Goal: Answer question/provide support: Share knowledge or assist other users

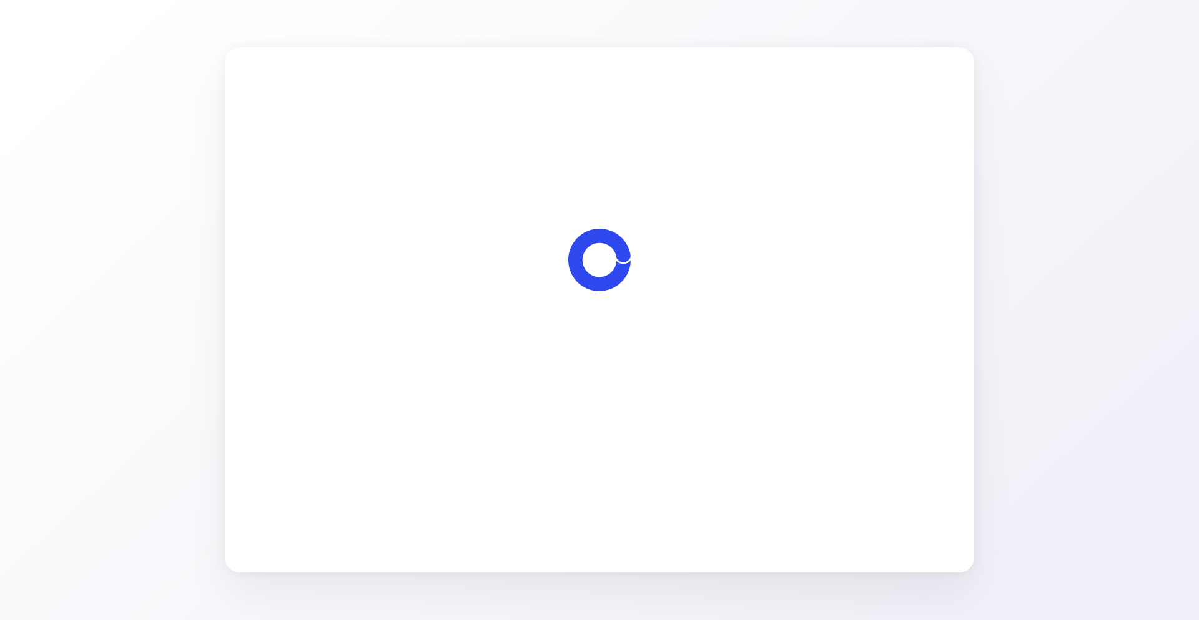
click at [590, 375] on span "Let's start" at bounding box center [600, 380] width 42 height 15
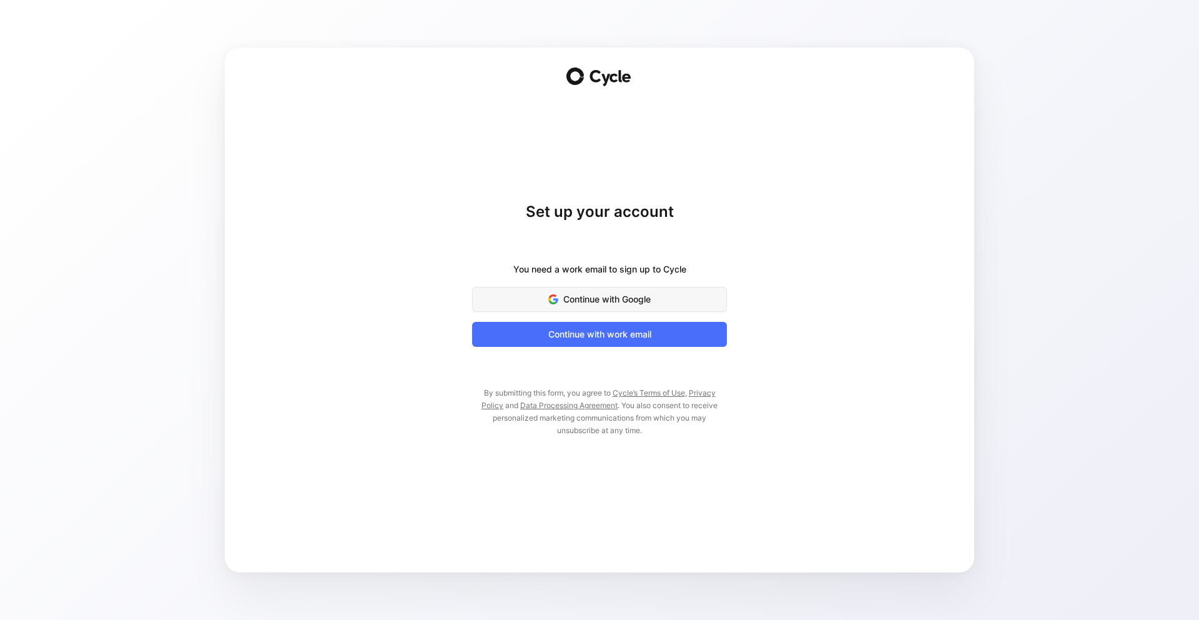
click at [611, 302] on span "Continue with Google" at bounding box center [600, 299] width 224 height 15
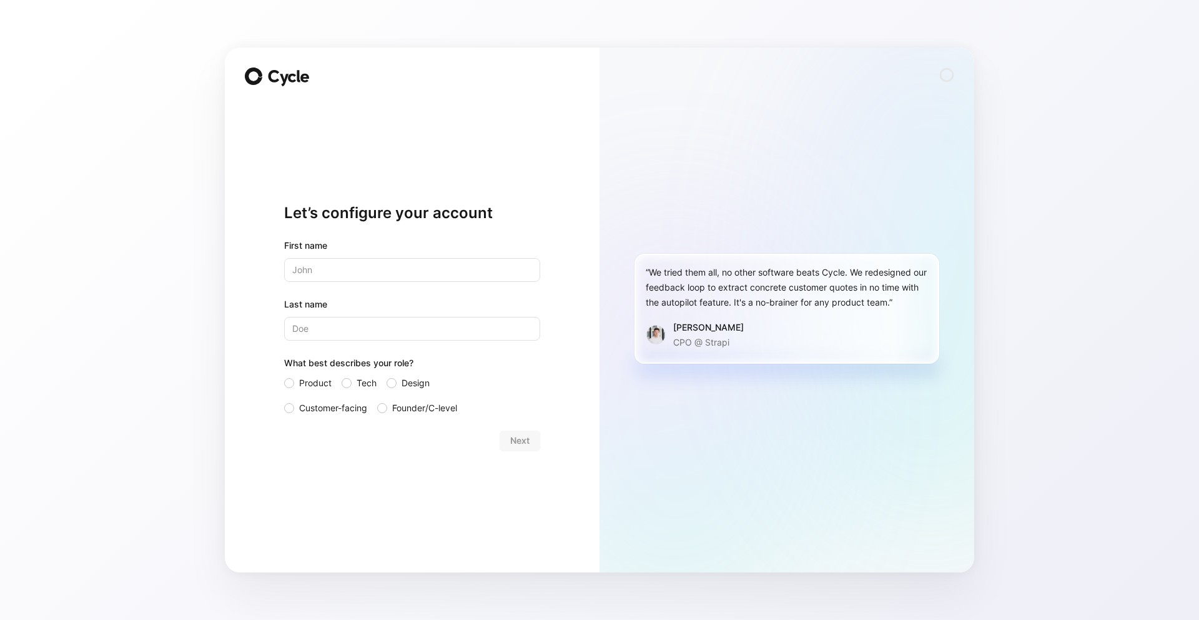
drag, startPoint x: 432, startPoint y: 289, endPoint x: 449, endPoint y: 285, distance: 17.4
click at [443, 286] on div "First name Last name What best describes your role? Product Tech Design Custome…" at bounding box center [412, 326] width 256 height 177
click at [446, 262] on input "text" at bounding box center [412, 270] width 256 height 24
type input "[PERSON_NAME]"
type input "Cammarota"
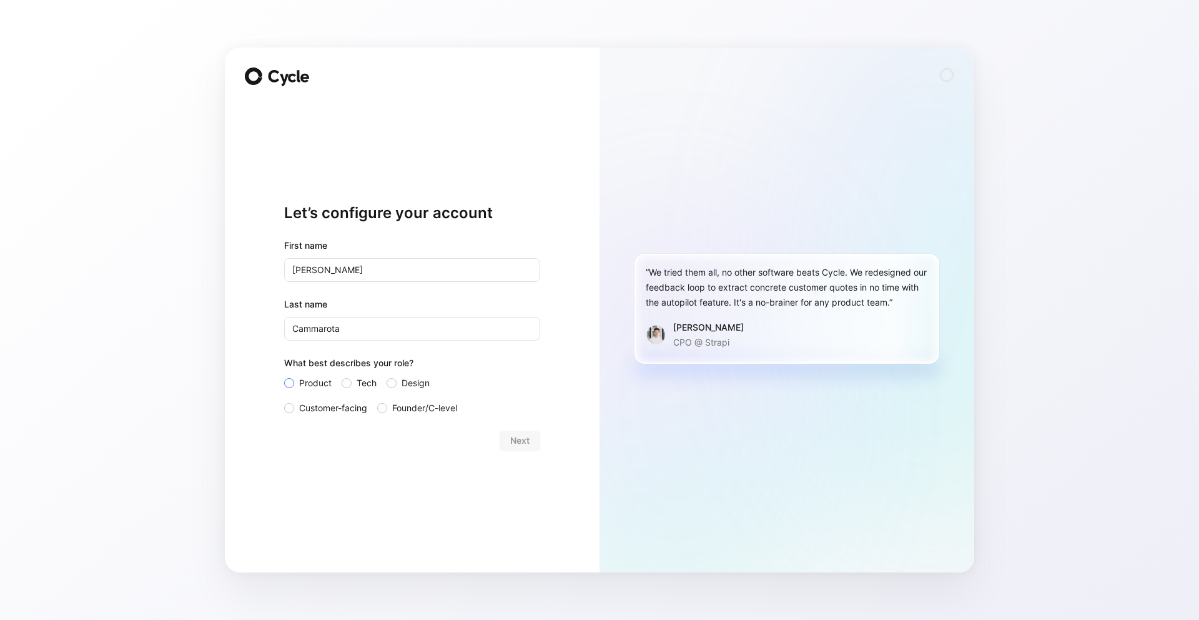
click at [298, 378] on label "Product" at bounding box center [307, 382] width 47 height 15
click at [284, 375] on input "Product" at bounding box center [284, 375] width 0 height 0
click at [516, 438] on span "Next" at bounding box center [519, 440] width 19 height 15
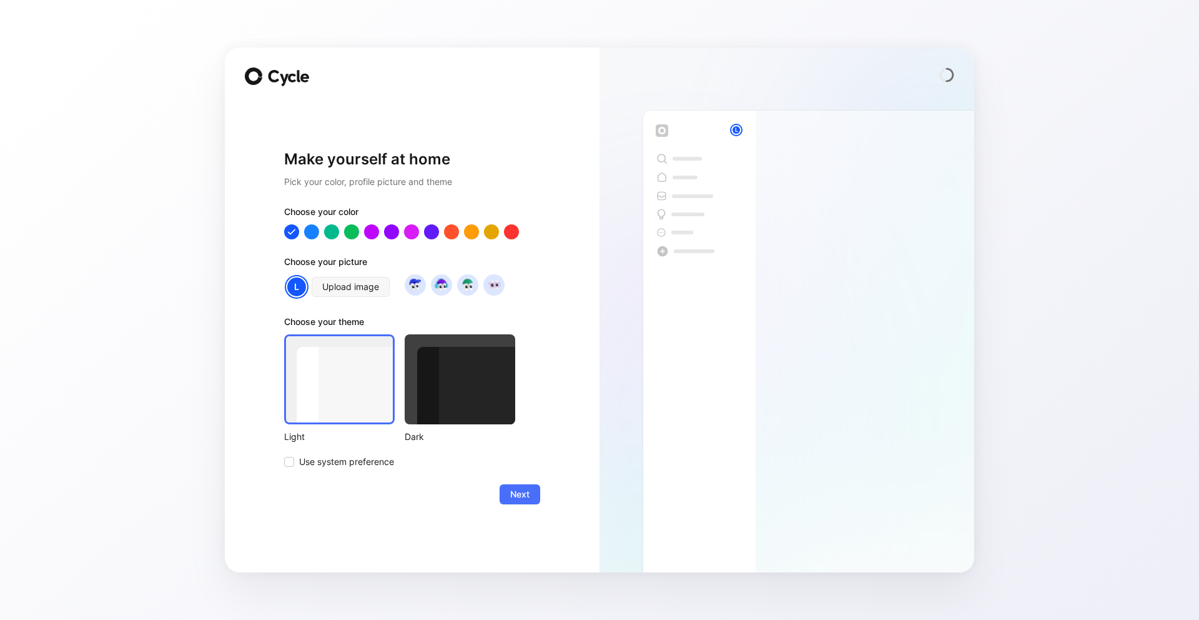
drag, startPoint x: 508, startPoint y: 432, endPoint x: 484, endPoint y: 417, distance: 28.3
click at [506, 431] on div "Dark" at bounding box center [460, 436] width 111 height 15
click at [480, 412] on div at bounding box center [460, 379] width 111 height 90
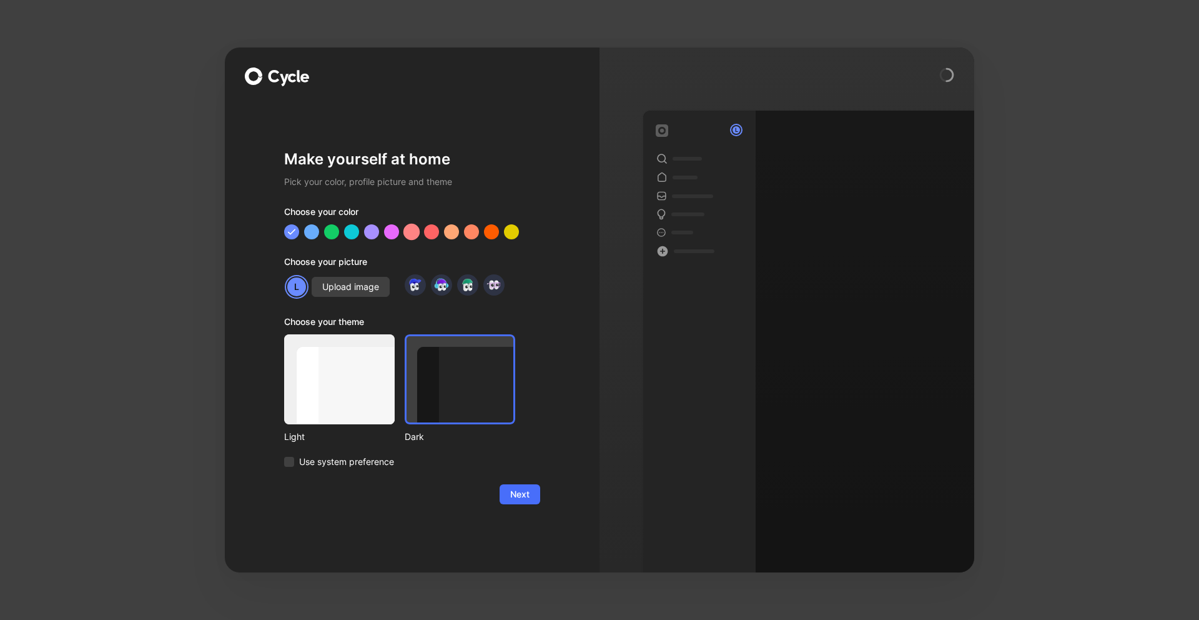
click at [408, 233] on div at bounding box center [411, 232] width 16 height 16
click at [459, 234] on div at bounding box center [412, 231] width 256 height 15
click at [510, 233] on div at bounding box center [511, 232] width 16 height 16
click at [497, 236] on div at bounding box center [491, 232] width 16 height 16
click at [289, 232] on div at bounding box center [292, 232] width 16 height 16
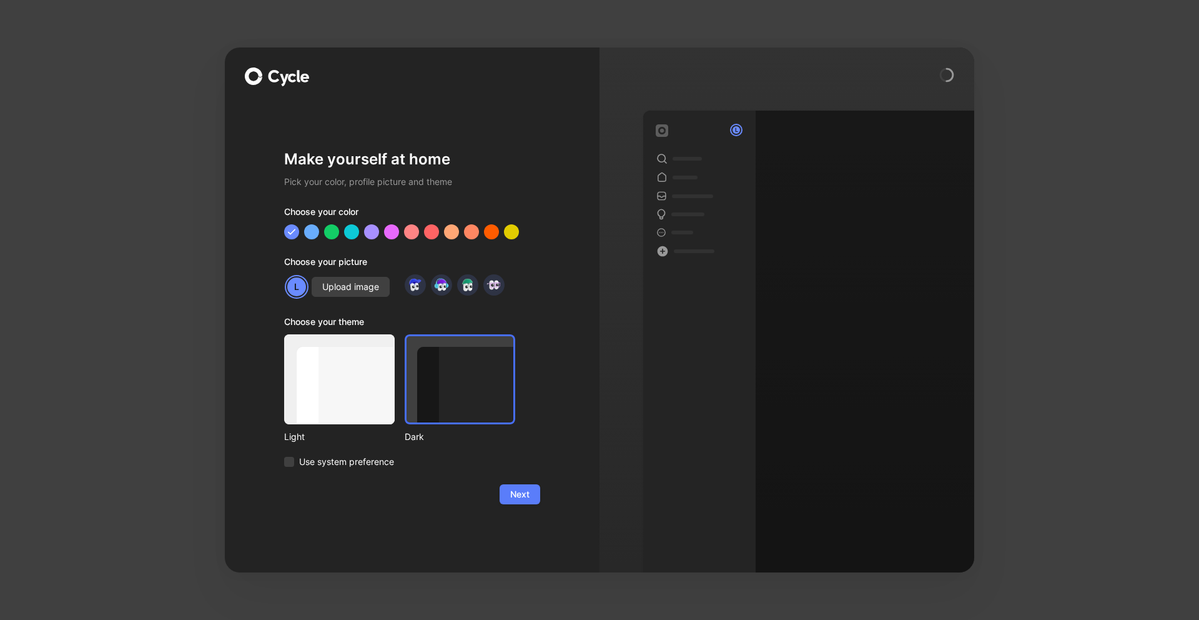
click at [515, 500] on span "Next" at bounding box center [519, 493] width 19 height 15
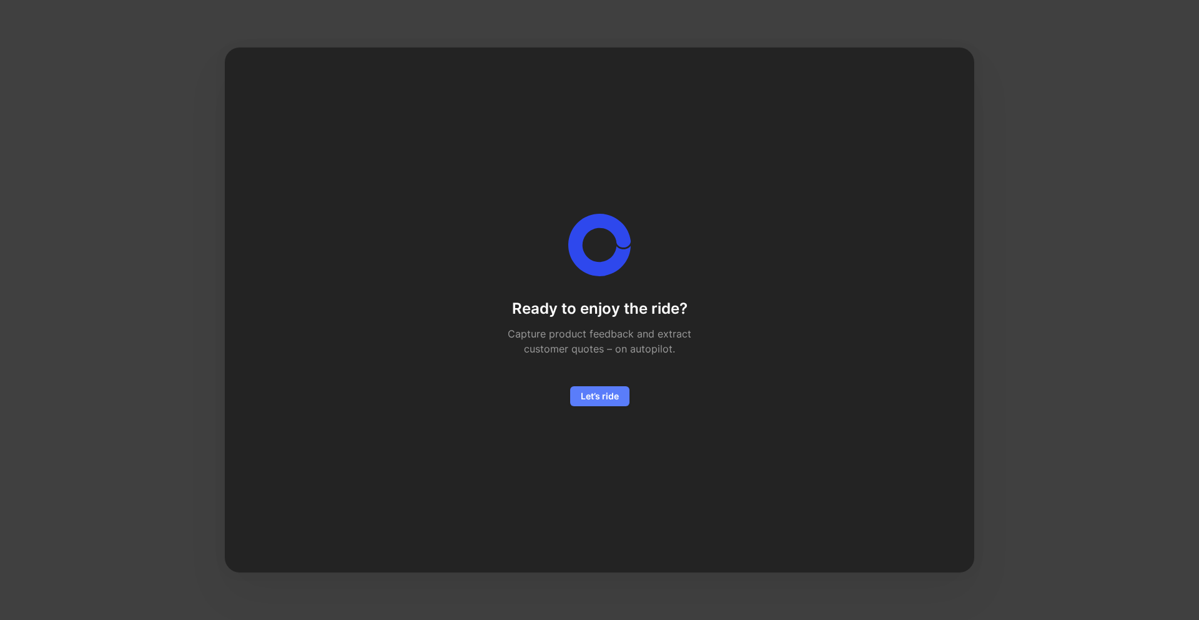
click at [608, 393] on span "Let’s ride" at bounding box center [600, 395] width 38 height 15
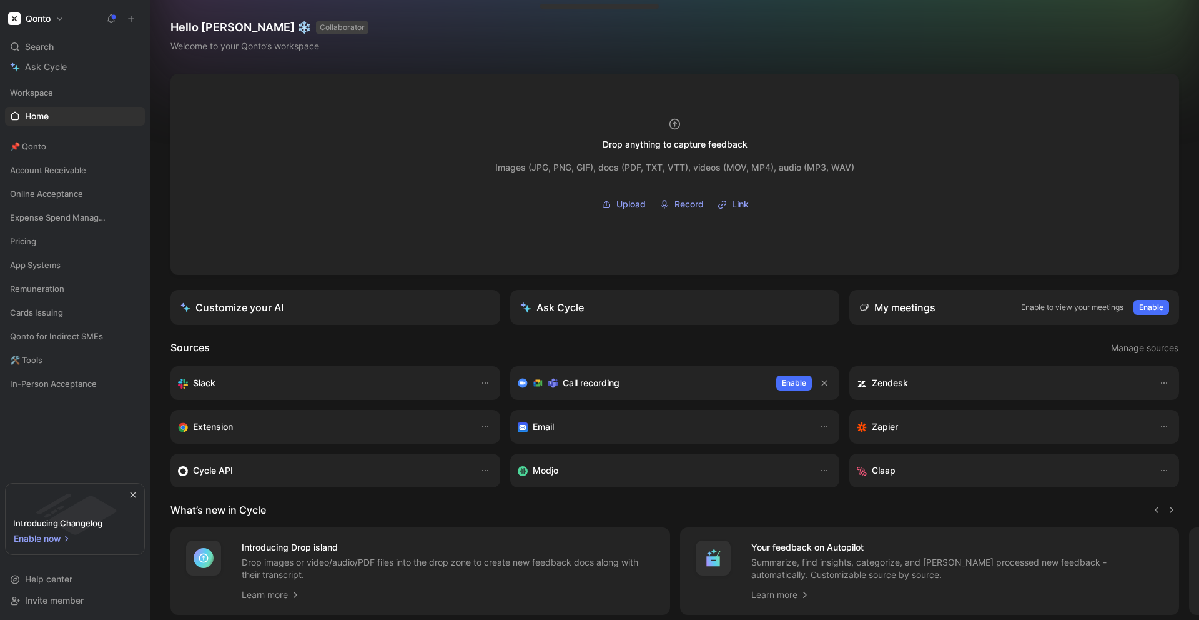
scroll to position [12, 0]
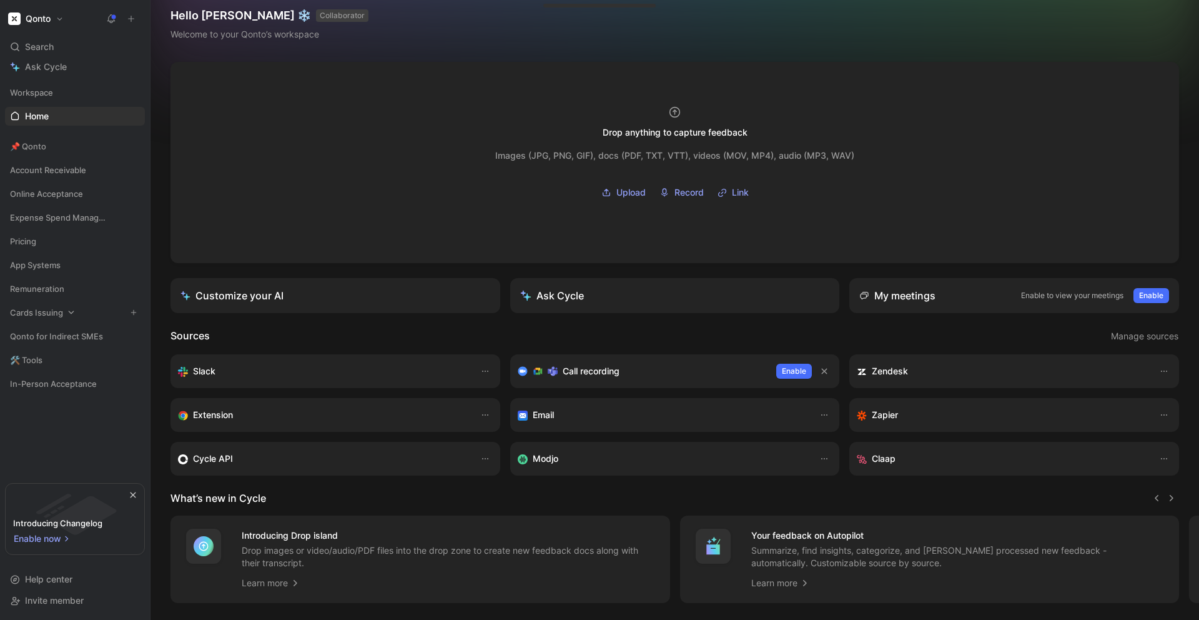
click at [53, 317] on span "Cards Issuing" at bounding box center [36, 312] width 53 height 12
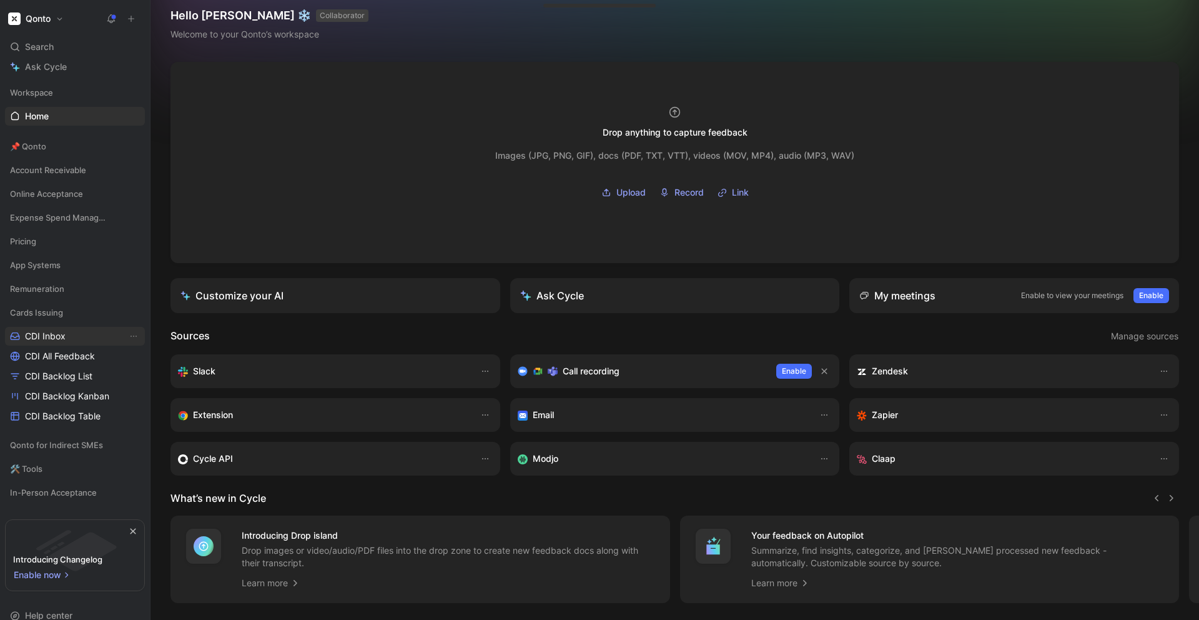
click at [59, 342] on link "CDI Inbox" at bounding box center [75, 336] width 140 height 19
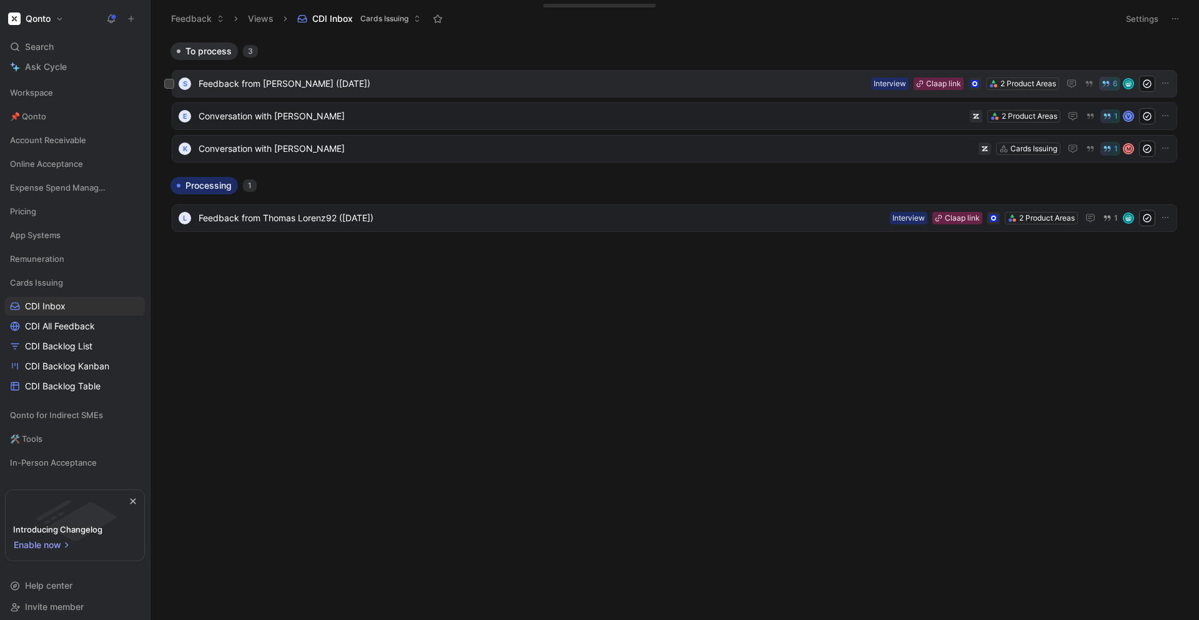
click at [458, 88] on span "Feedback from [PERSON_NAME] ([DATE])" at bounding box center [533, 83] width 668 height 15
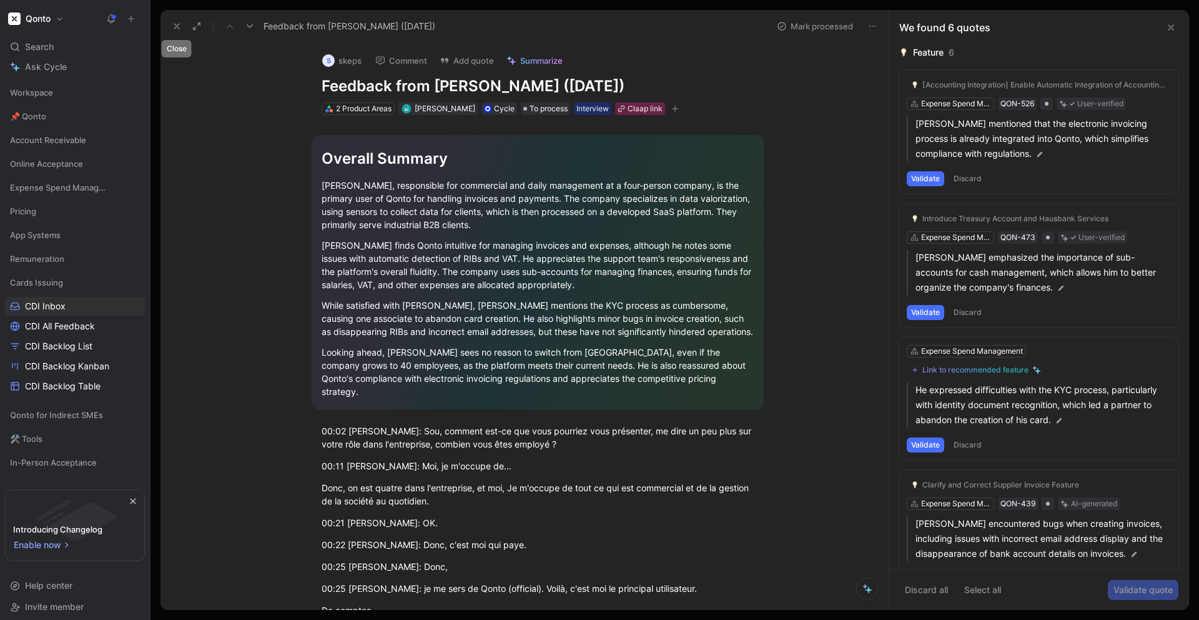
click at [175, 32] on button at bounding box center [176, 25] width 17 height 17
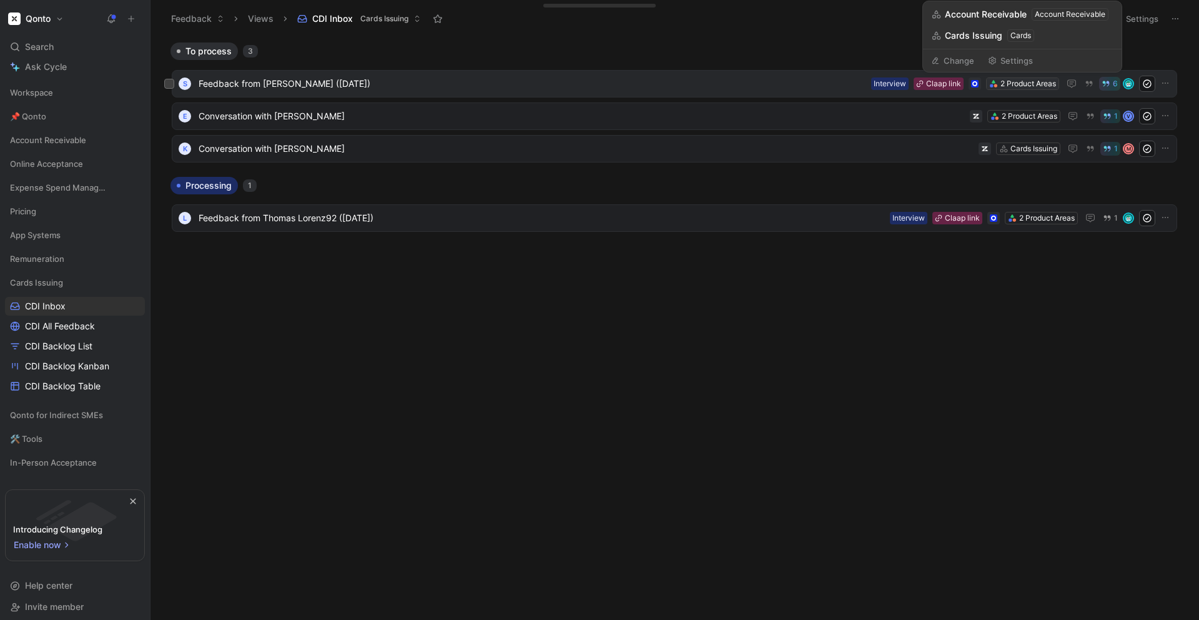
click at [1009, 83] on div "2 Product Areas" at bounding box center [1028, 83] width 56 height 12
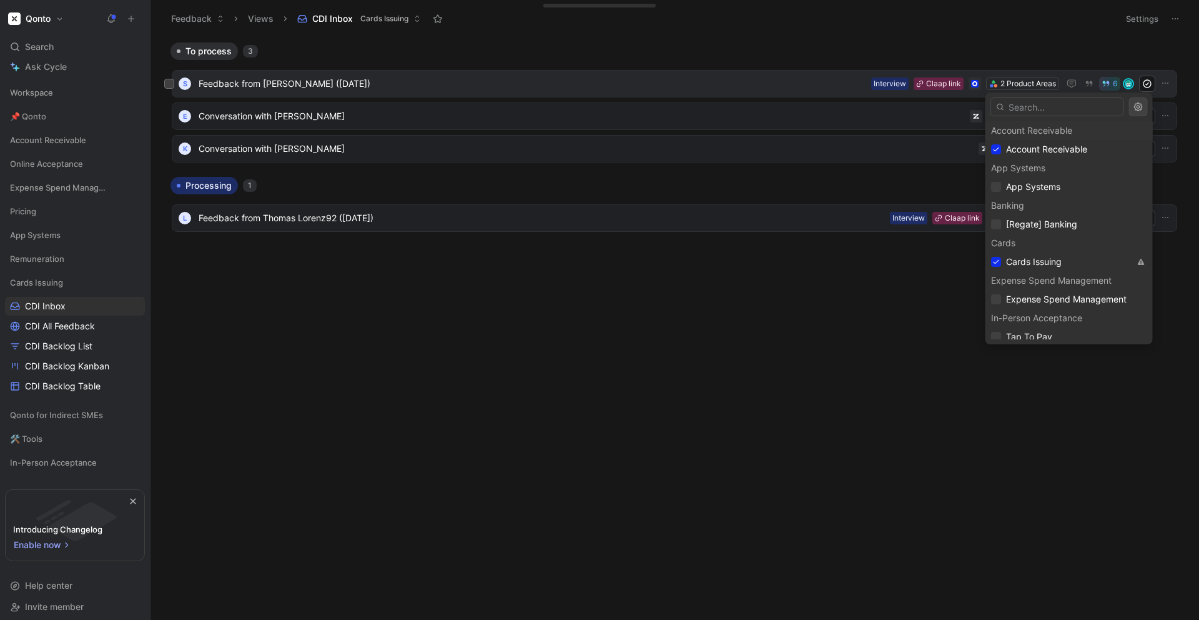
drag, startPoint x: 675, startPoint y: 96, endPoint x: 568, endPoint y: 90, distance: 107.6
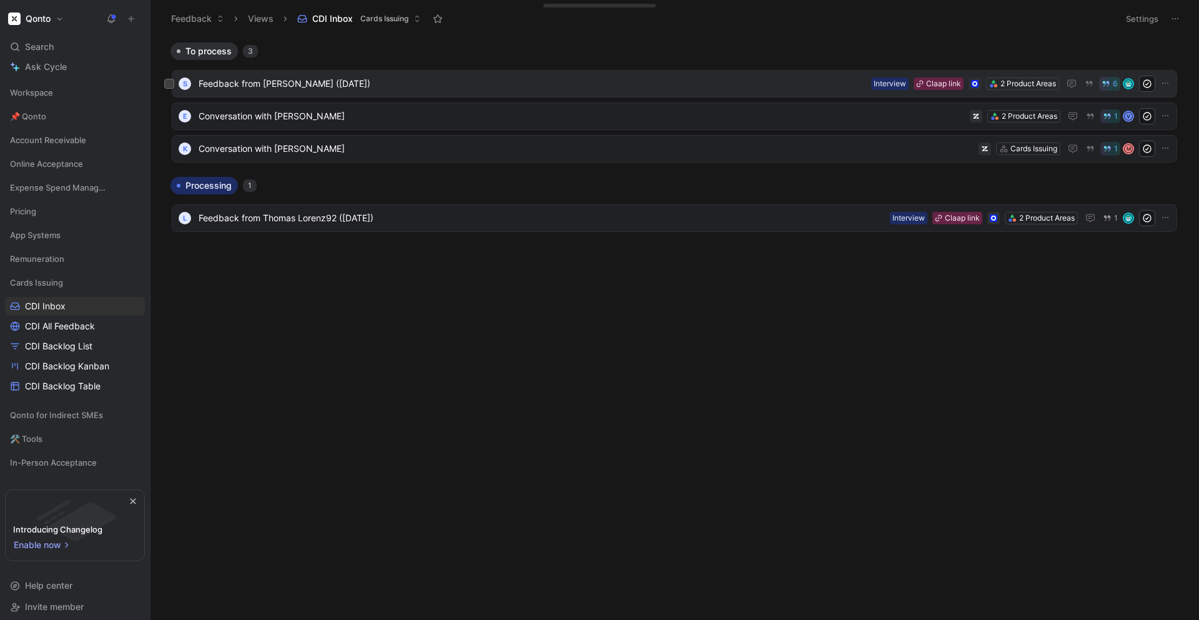
click at [565, 90] on span "Feedback from [PERSON_NAME] ([DATE])" at bounding box center [533, 83] width 668 height 15
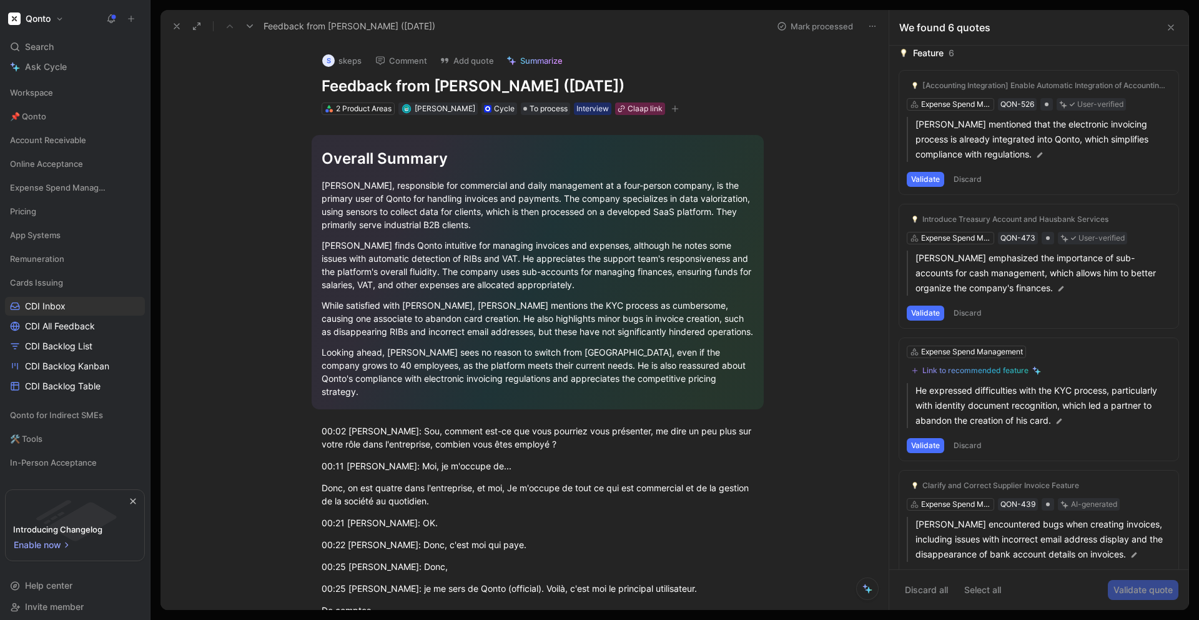
scroll to position [302, 0]
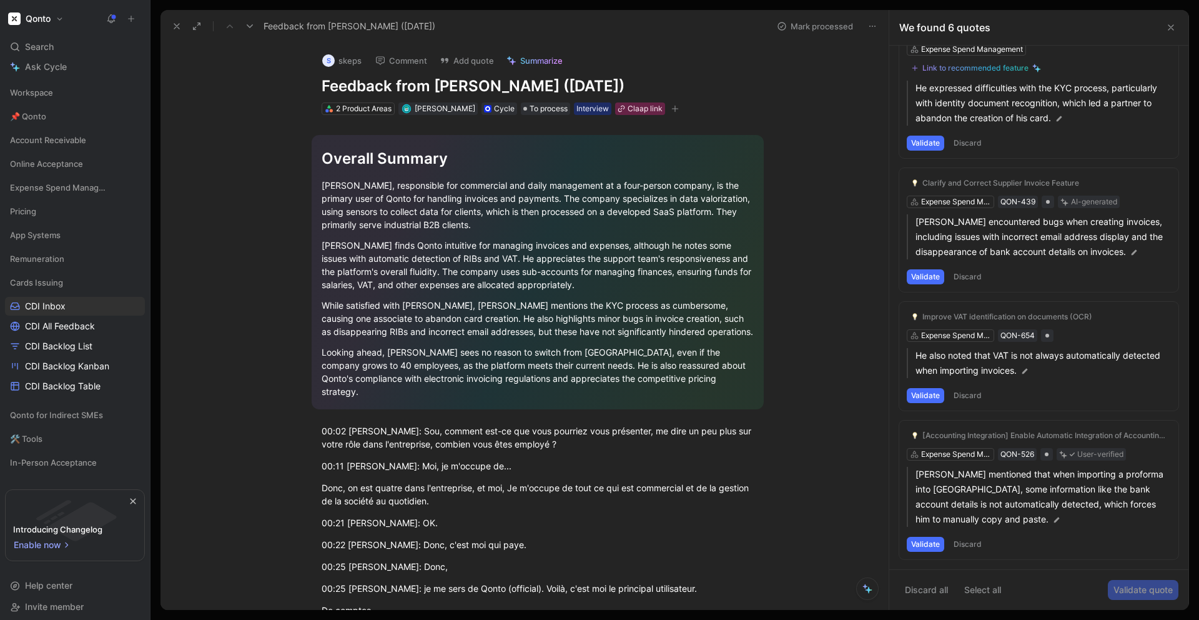
click at [868, 592] on icon at bounding box center [869, 589] width 7 height 7
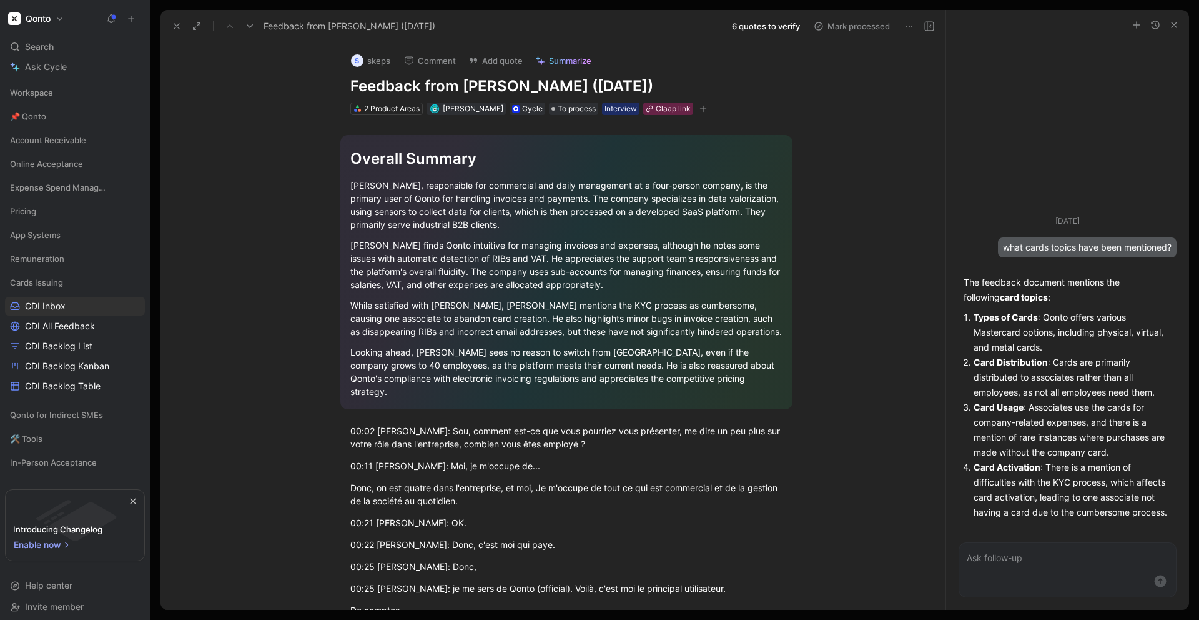
drag, startPoint x: 1057, startPoint y: 381, endPoint x: 1090, endPoint y: 381, distance: 32.5
click at [1090, 381] on li "Card Distribution : Cards are primarily distributed to associates rather than a…" at bounding box center [1073, 377] width 198 height 45
drag, startPoint x: 1144, startPoint y: 387, endPoint x: 1012, endPoint y: 392, distance: 132.5
click at [1012, 392] on li "Card Distribution : Cards are primarily distributed to associates rather than a…" at bounding box center [1073, 377] width 198 height 45
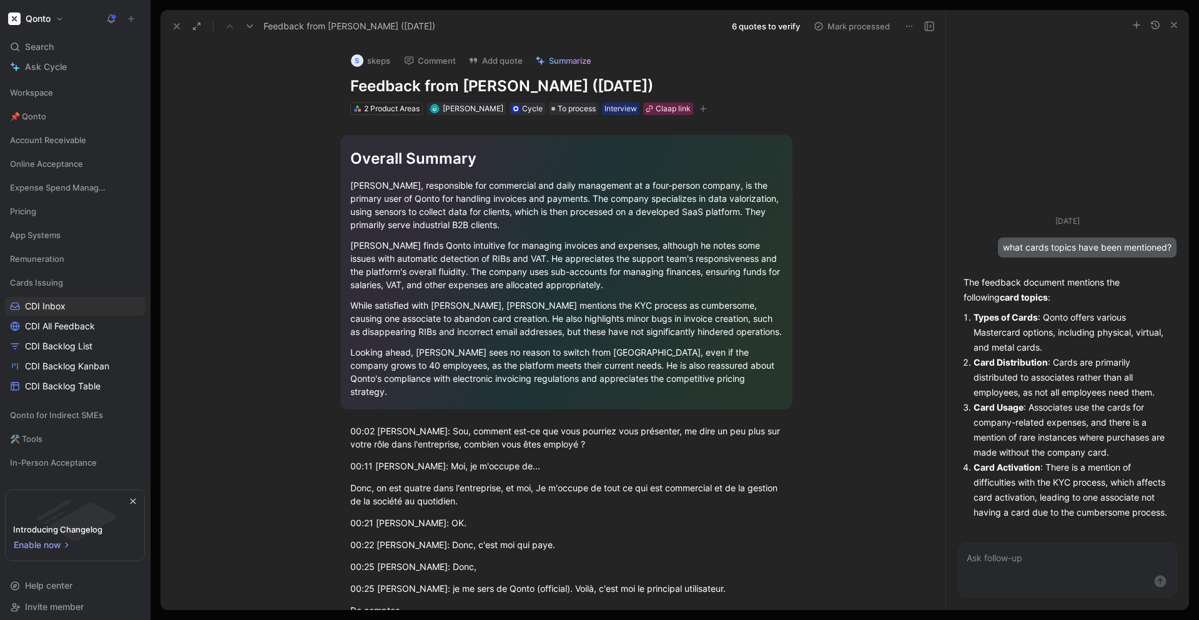
click at [1012, 392] on li "Card Distribution : Cards are primarily distributed to associates rather than a…" at bounding box center [1073, 377] width 198 height 45
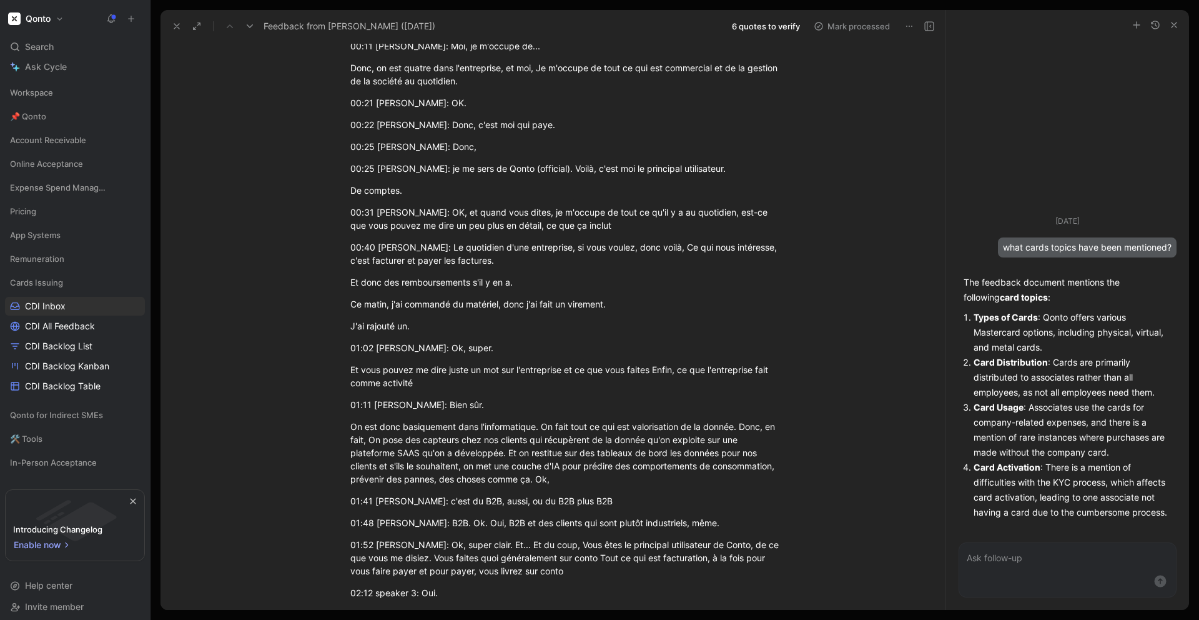
scroll to position [0, 0]
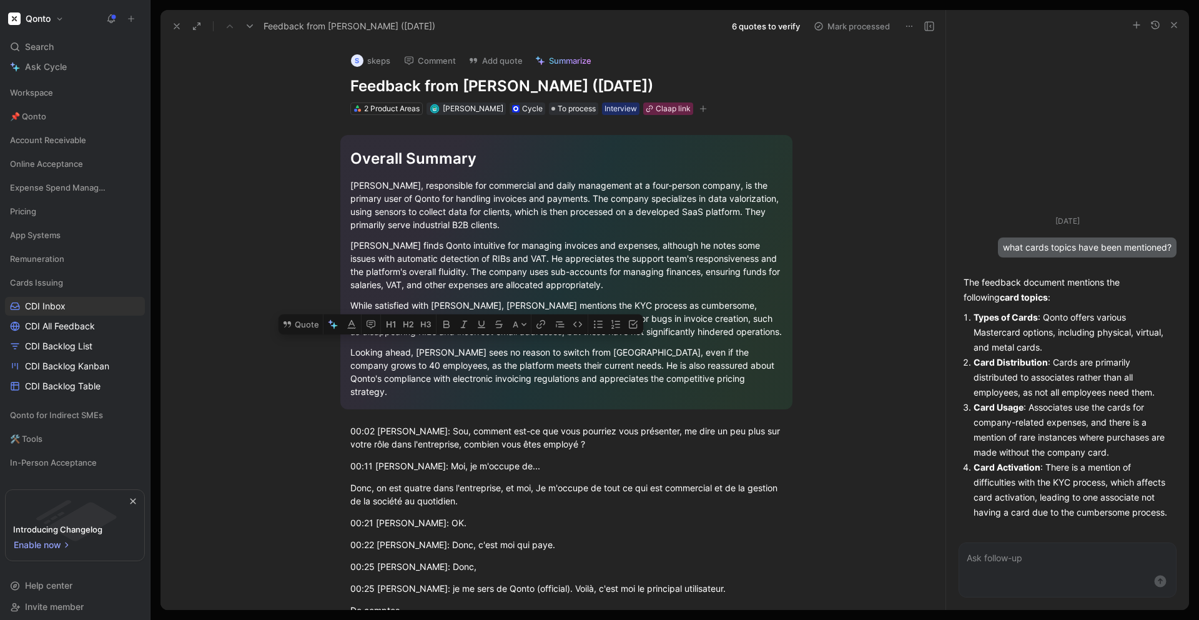
drag, startPoint x: 420, startPoint y: 307, endPoint x: 550, endPoint y: 304, distance: 129.9
click at [550, 304] on div "While satisfied with [PERSON_NAME], [PERSON_NAME] mentions the KYC process as c…" at bounding box center [566, 318] width 432 height 39
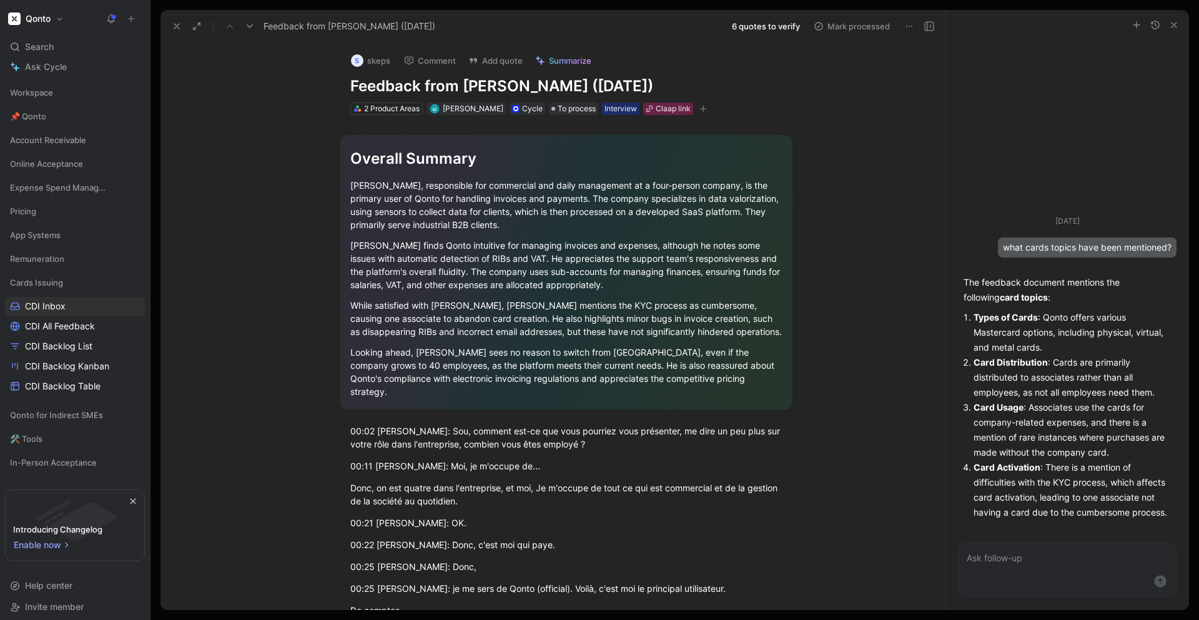
drag, startPoint x: 550, startPoint y: 260, endPoint x: 674, endPoint y: 259, distance: 123.7
click at [674, 259] on div "[PERSON_NAME] finds Qonto intuitive for managing invoices and expenses, althoug…" at bounding box center [566, 265] width 432 height 52
click at [391, 108] on div "2 Product Areas" at bounding box center [392, 108] width 56 height 12
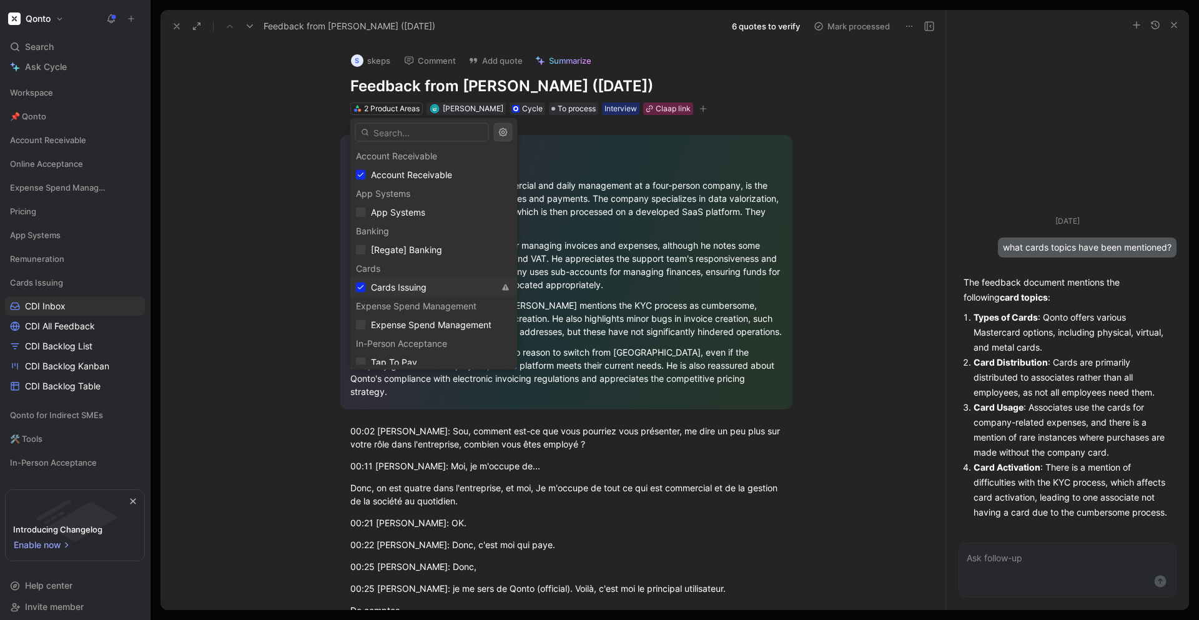
click at [365, 291] on div "Cards Issuing" at bounding box center [425, 287] width 139 height 15
drag, startPoint x: 740, startPoint y: 262, endPoint x: 765, endPoint y: 252, distance: 26.9
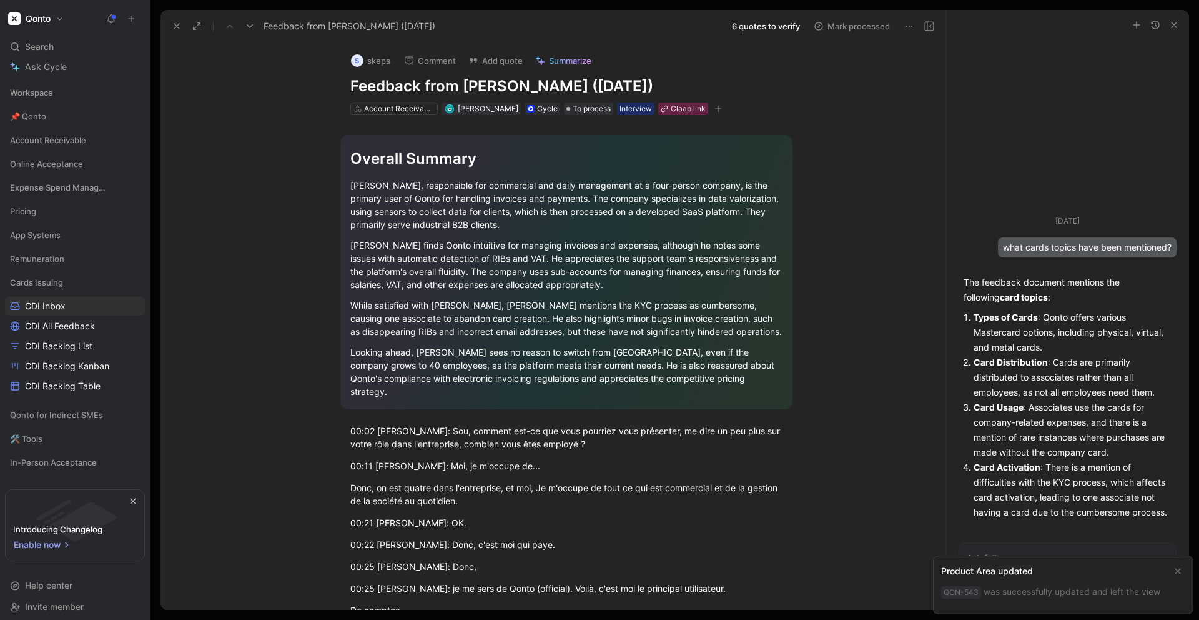
click at [1169, 28] on icon "button" at bounding box center [1174, 25] width 10 height 10
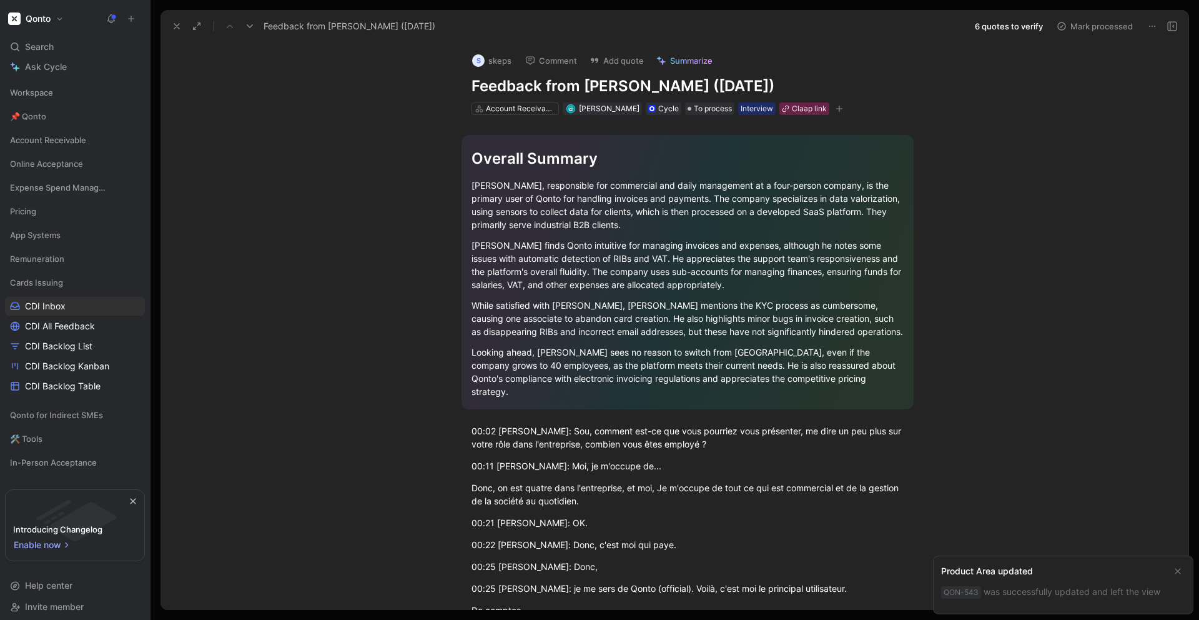
click at [181, 27] on icon at bounding box center [177, 26] width 10 height 10
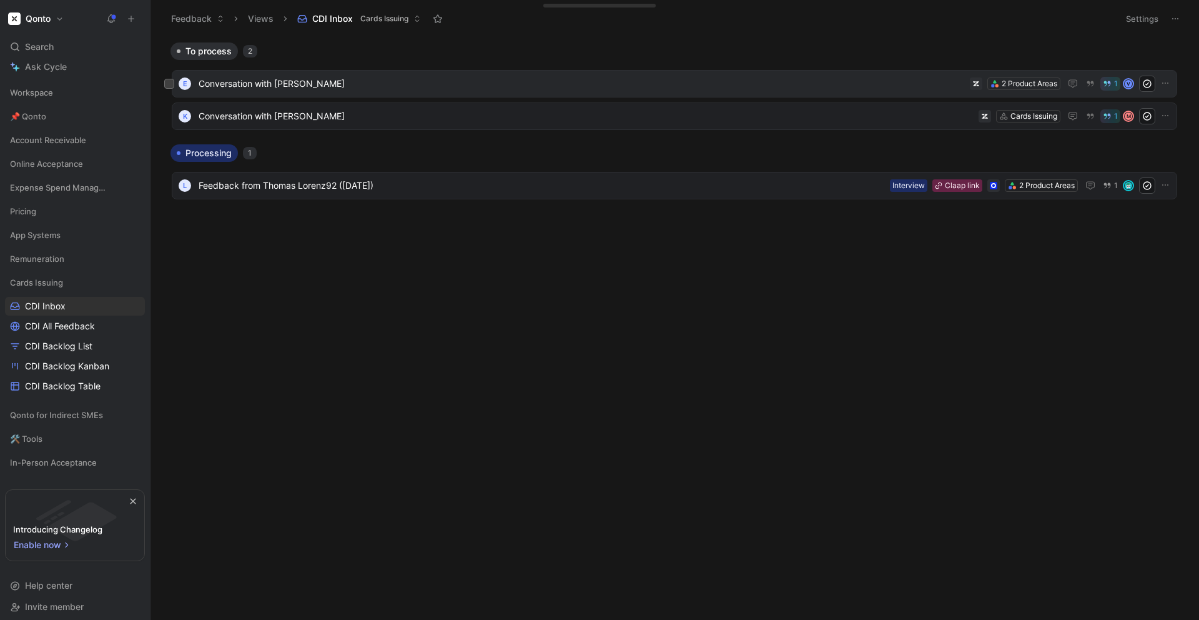
click at [302, 91] on div "e Conversation with [PERSON_NAME] 2 Product Areas 1 V" at bounding box center [674, 84] width 997 height 16
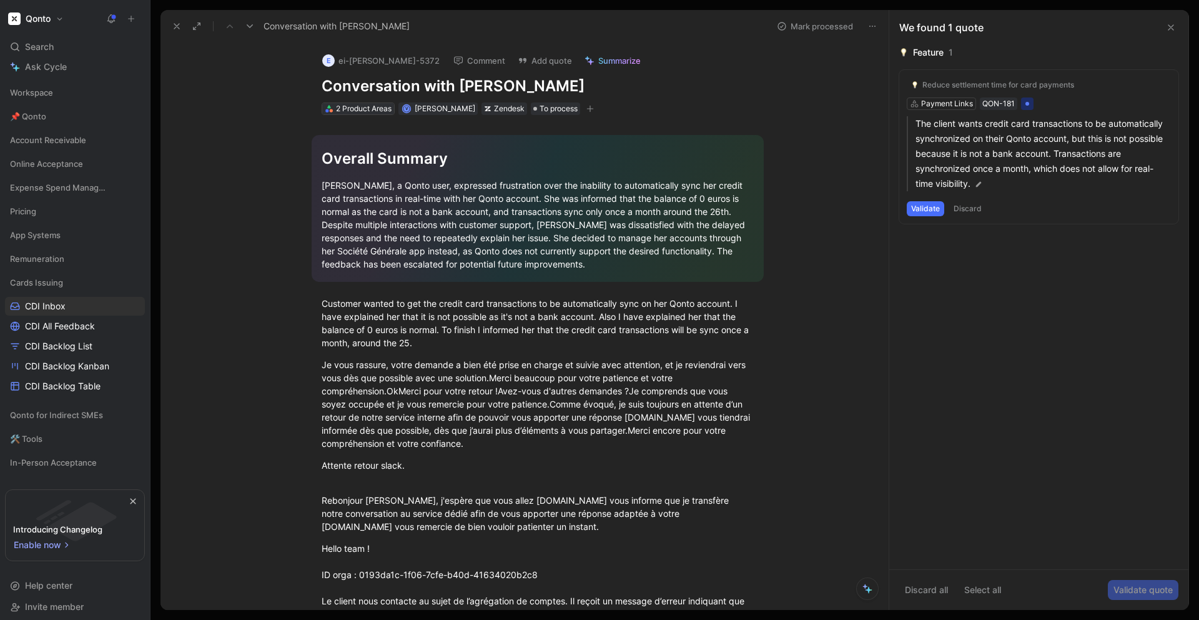
click at [353, 106] on div "2 Product Areas" at bounding box center [364, 108] width 56 height 12
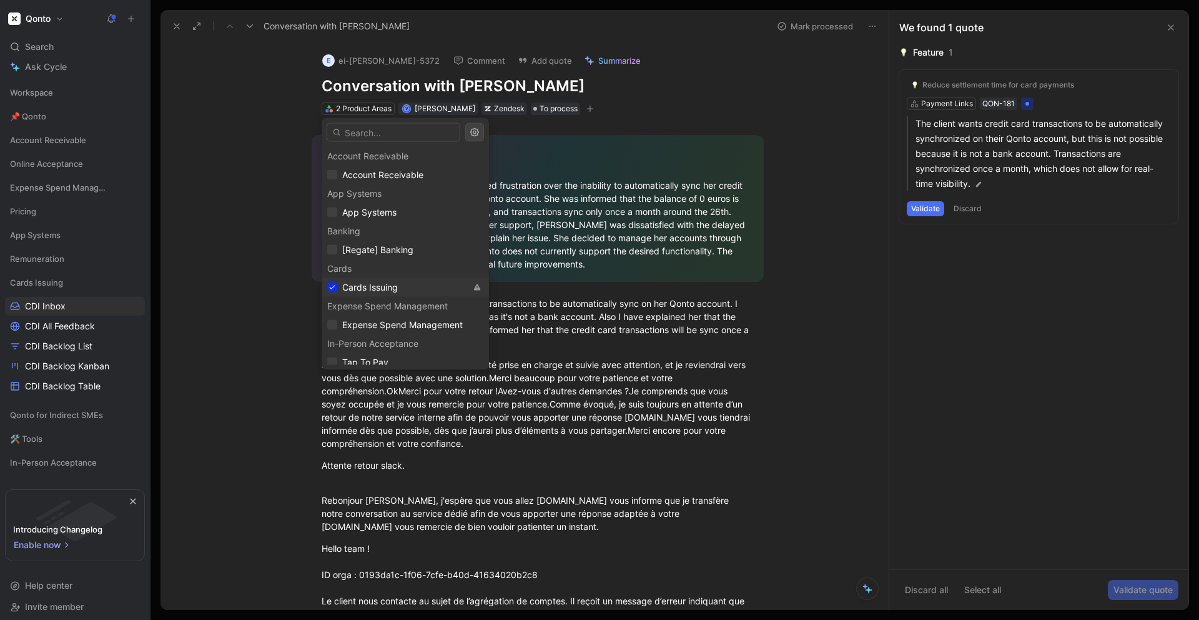
click at [337, 287] on div "Cards Issuing" at bounding box center [396, 287] width 139 height 15
drag, startPoint x: 255, startPoint y: 146, endPoint x: 207, endPoint y: 116, distance: 56.1
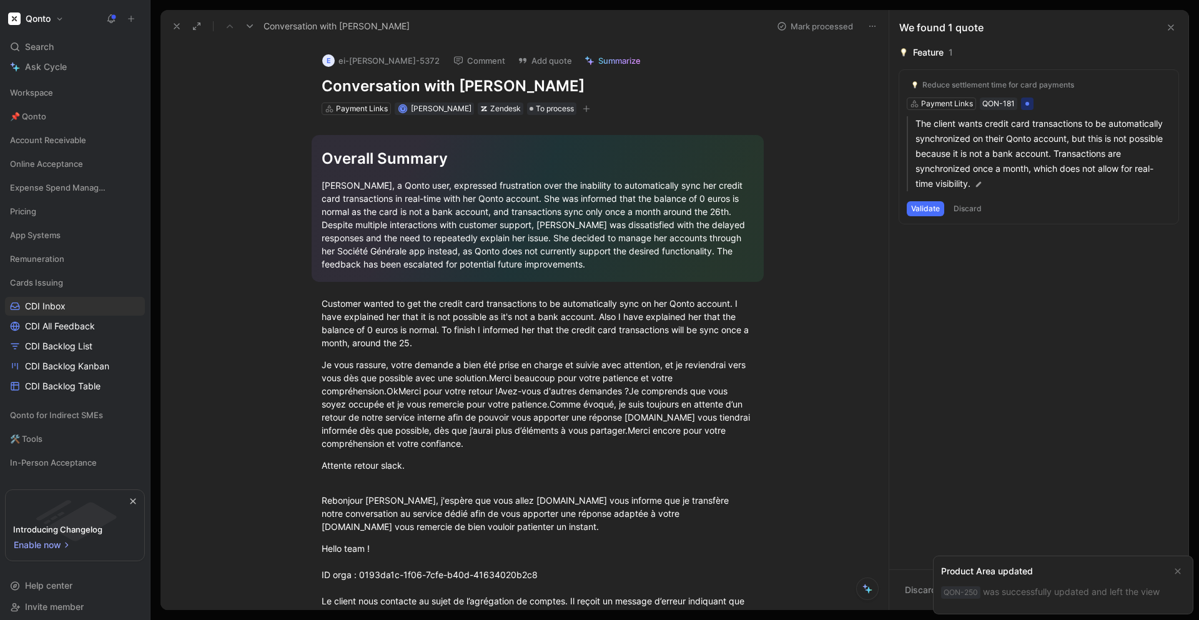
click at [175, 30] on icon at bounding box center [177, 26] width 10 height 10
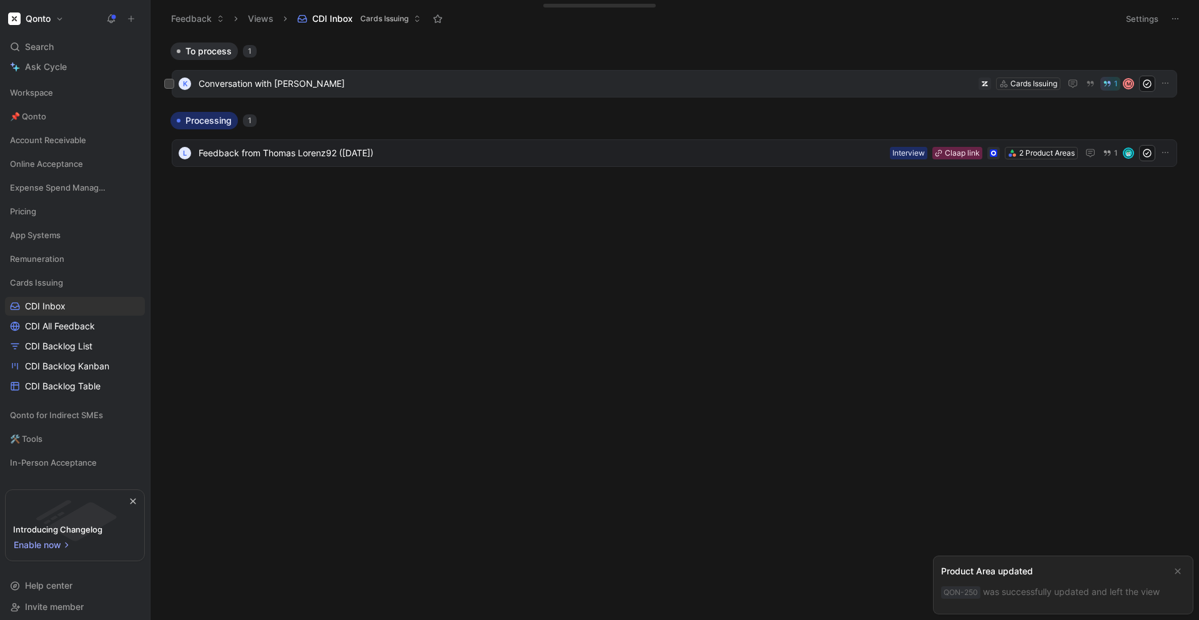
click at [297, 79] on span "Conversation with [PERSON_NAME]" at bounding box center [586, 83] width 775 height 15
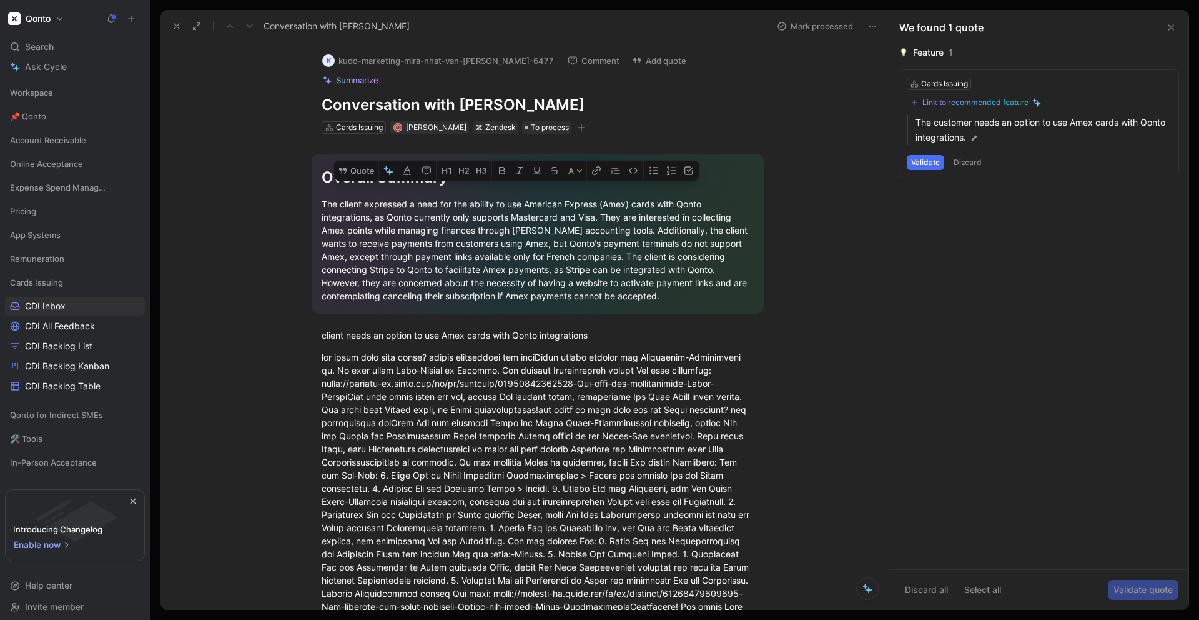
drag, startPoint x: 434, startPoint y: 189, endPoint x: 664, endPoint y: 277, distance: 245.9
click at [664, 277] on div "The client expressed a need for the ability to use American Express (Amex) card…" at bounding box center [538, 249] width 432 height 105
click at [929, 51] on div "Feature" at bounding box center [928, 52] width 31 height 15
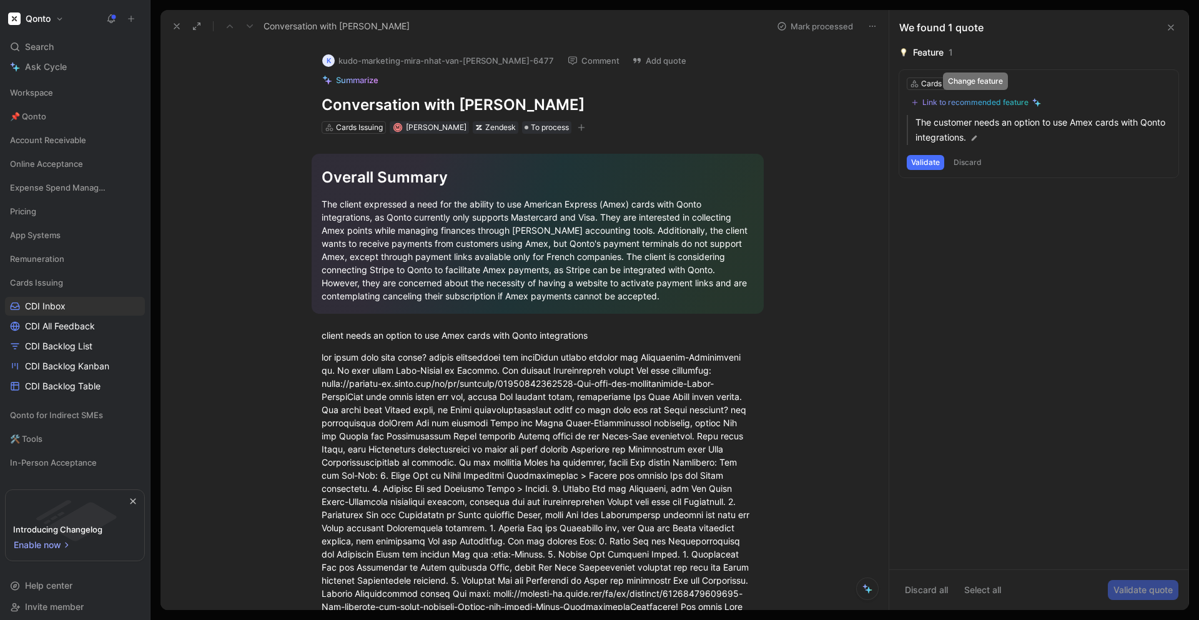
click at [952, 102] on div "Link to recommended feature" at bounding box center [975, 102] width 106 height 10
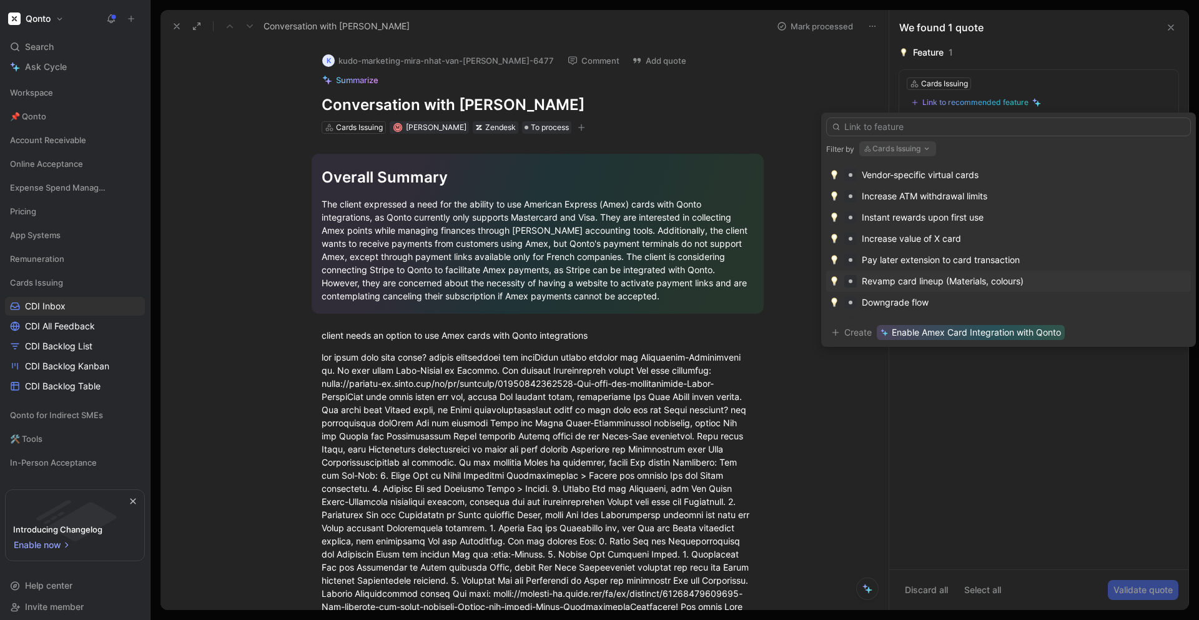
scroll to position [225, 0]
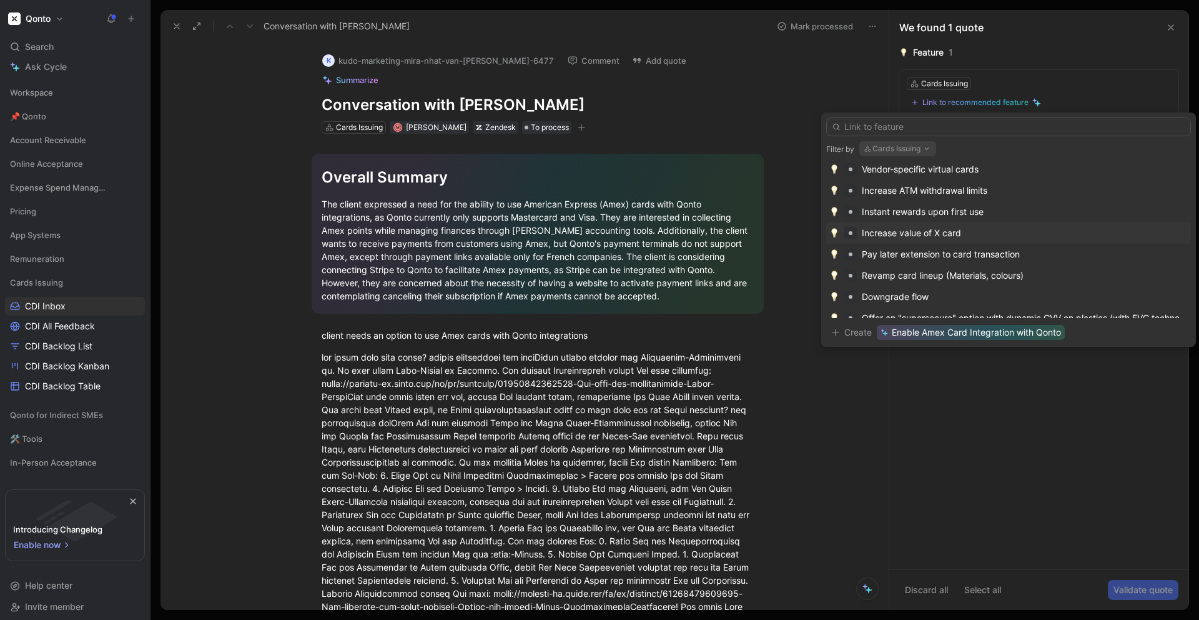
click at [927, 235] on div "Increase value of X card" at bounding box center [911, 232] width 99 height 15
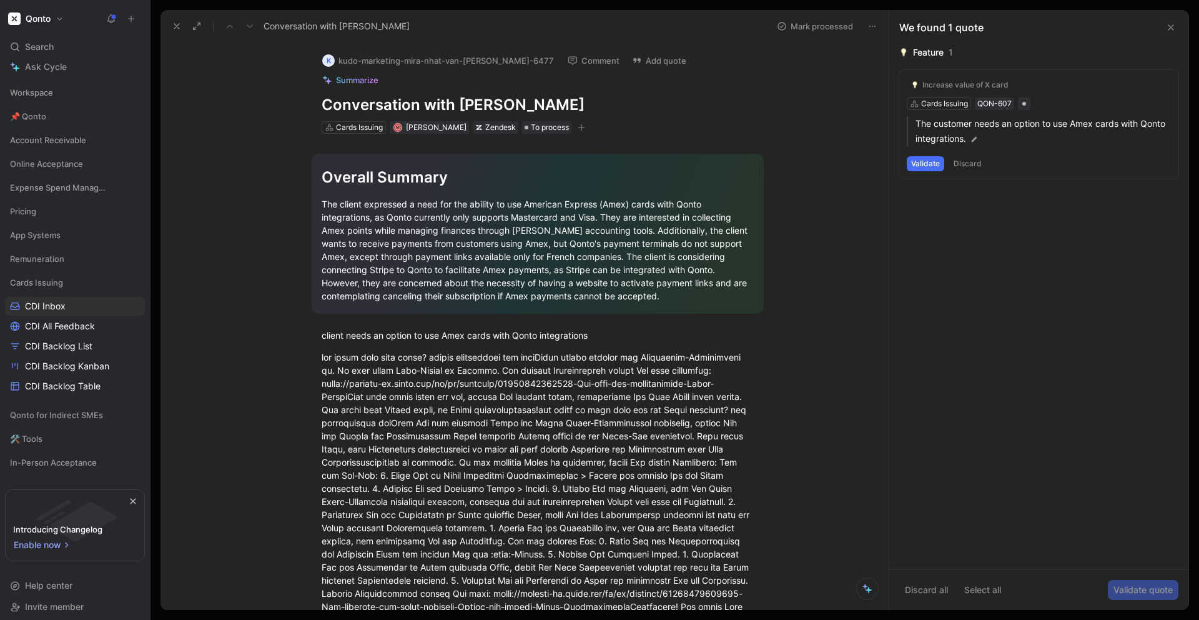
click at [1167, 24] on icon at bounding box center [1171, 27] width 10 height 10
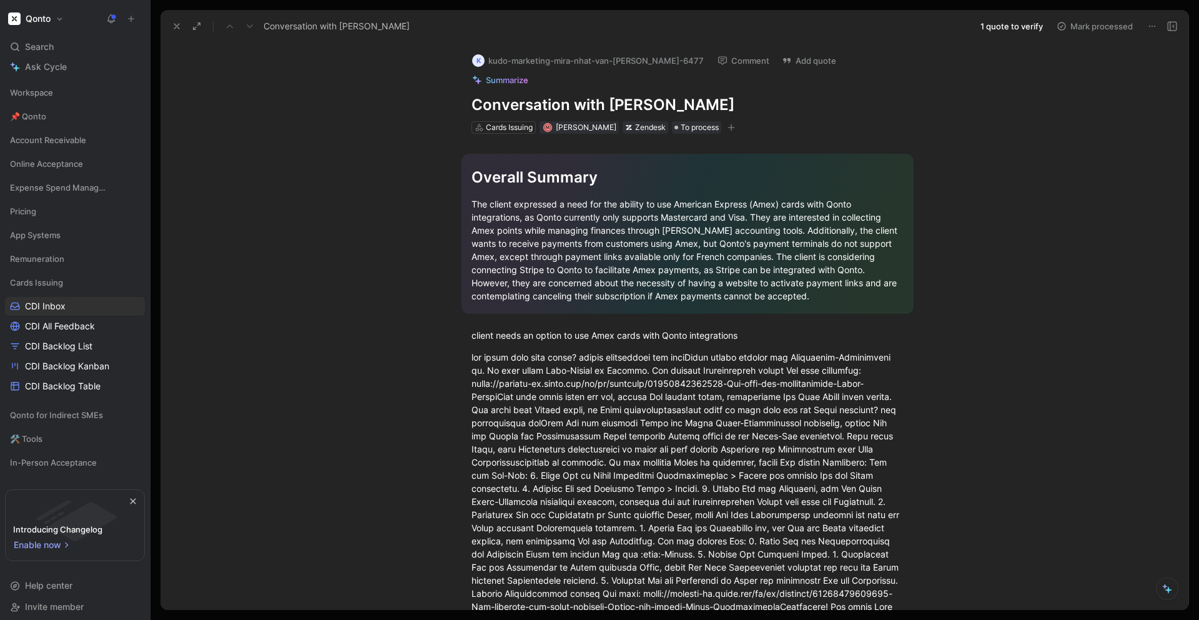
click at [178, 29] on icon at bounding box center [177, 26] width 10 height 10
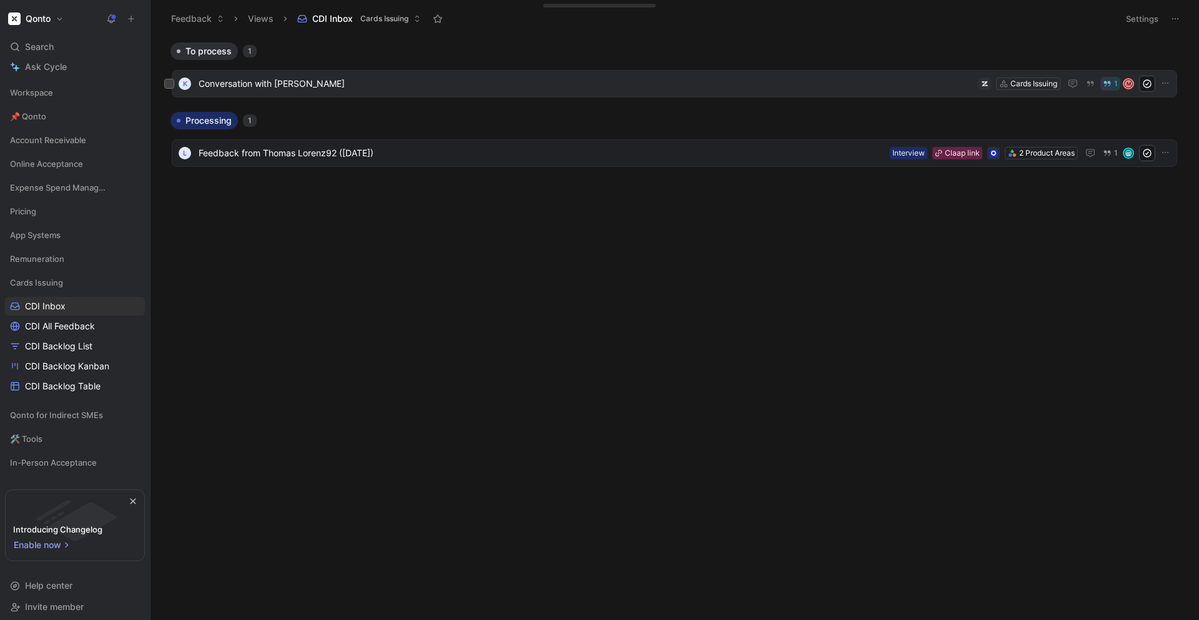
click at [446, 92] on div "k Conversation with [PERSON_NAME] Issuing 1 M" at bounding box center [674, 83] width 1005 height 27
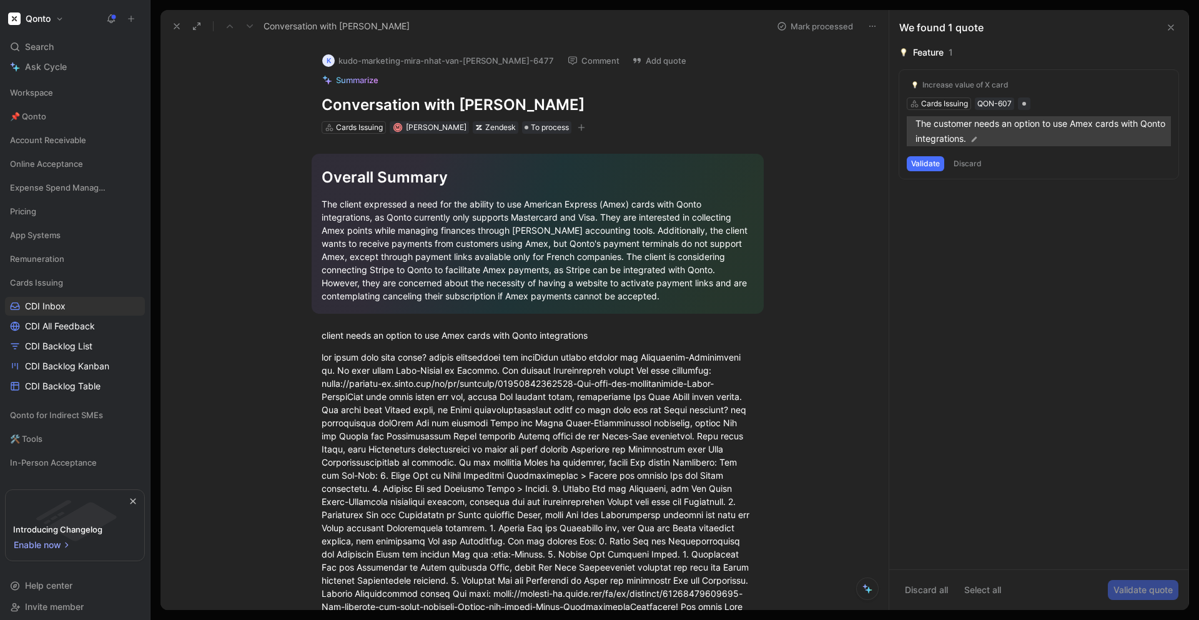
click at [975, 137] on img at bounding box center [974, 139] width 9 height 9
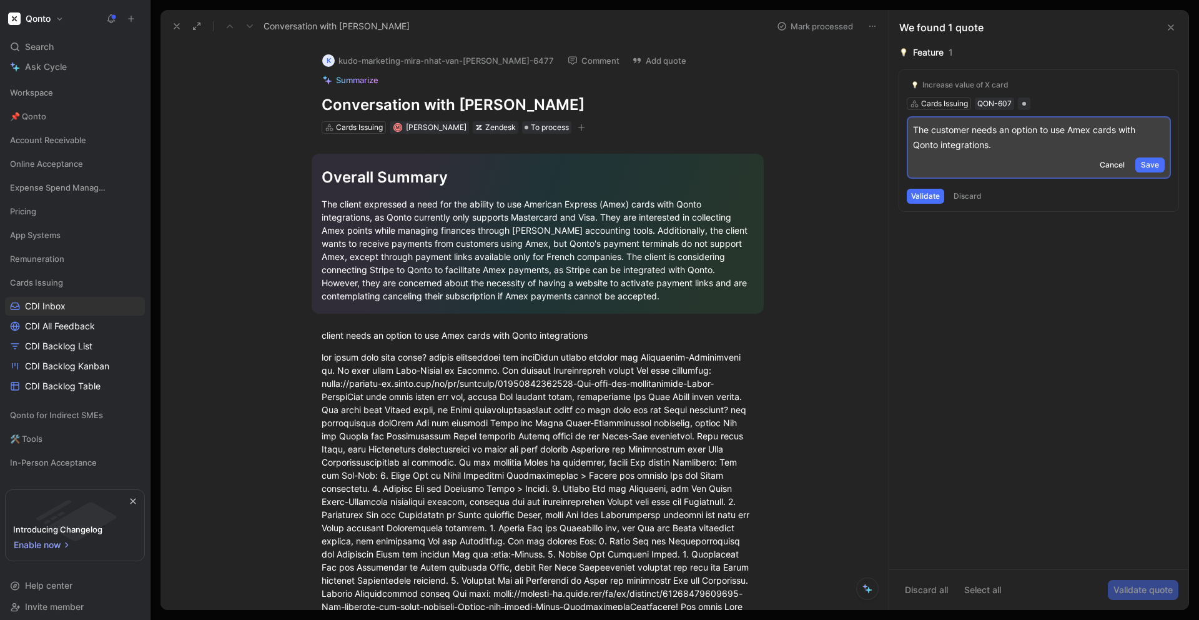
click at [1019, 131] on p "The customer needs an option to use Amex cards with Qonto integrations." at bounding box center [1039, 137] width 252 height 30
click at [1150, 165] on span "Save" at bounding box center [1150, 165] width 18 height 12
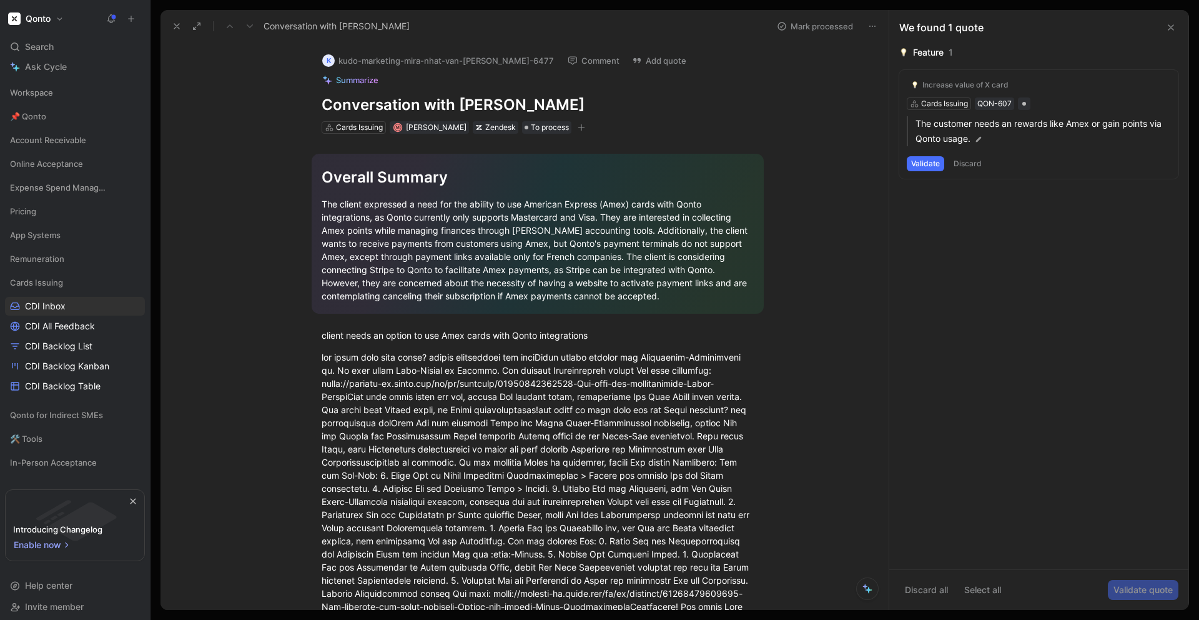
click at [929, 165] on button "Validate" at bounding box center [925, 163] width 37 height 15
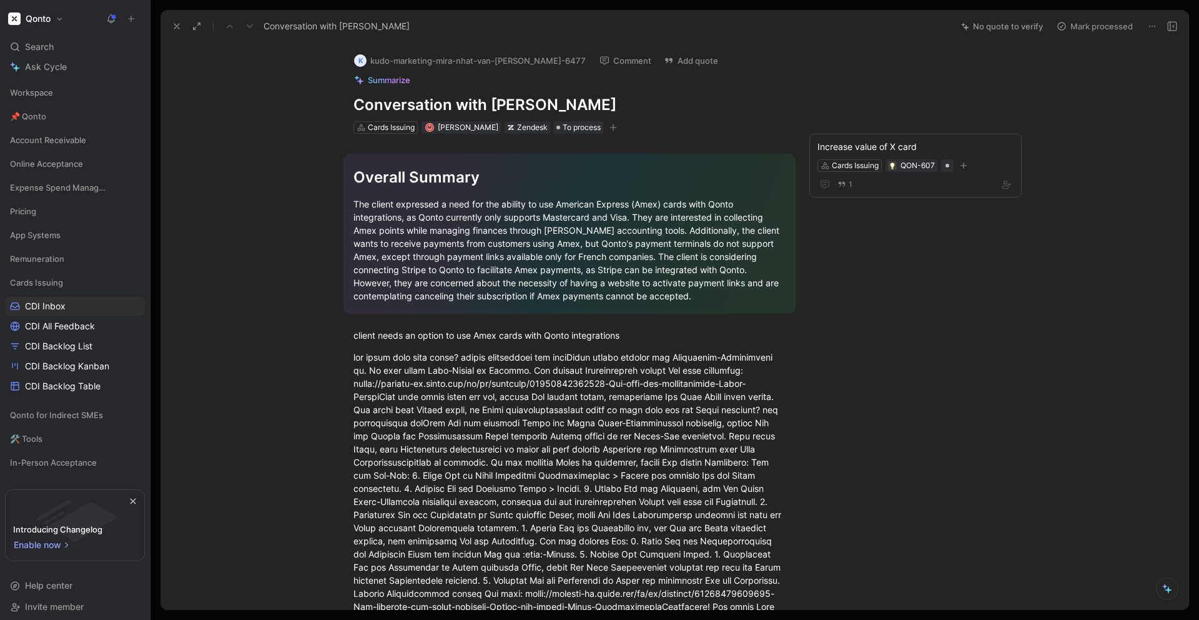
click at [175, 26] on use at bounding box center [176, 26] width 5 height 5
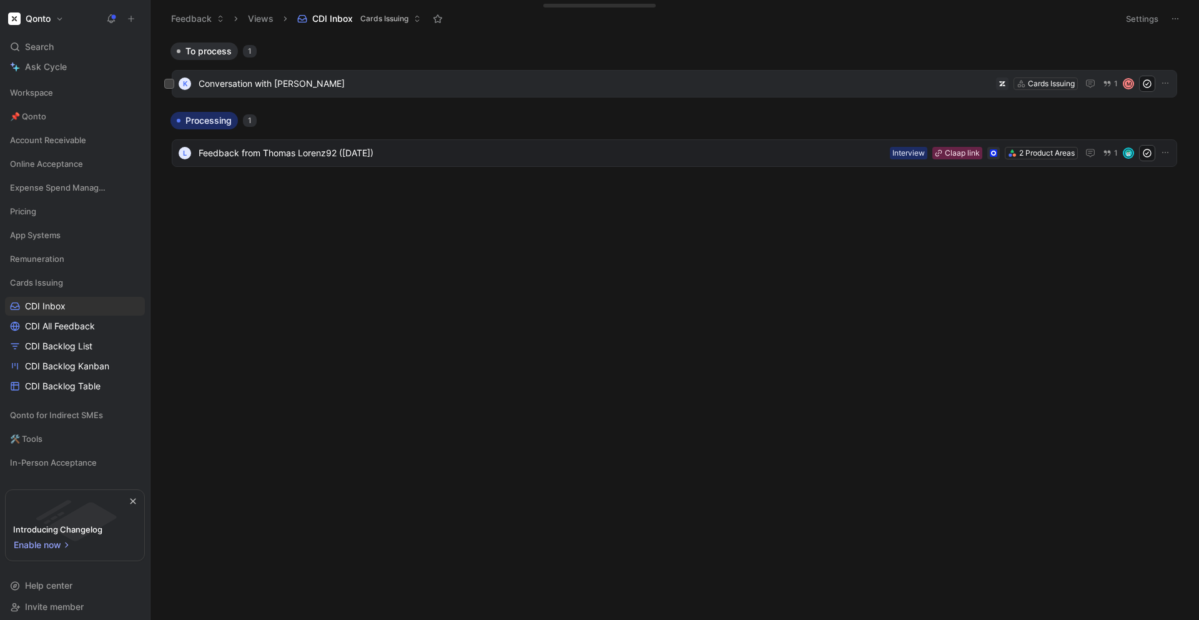
click at [323, 89] on span "Conversation with [PERSON_NAME]" at bounding box center [595, 83] width 793 height 15
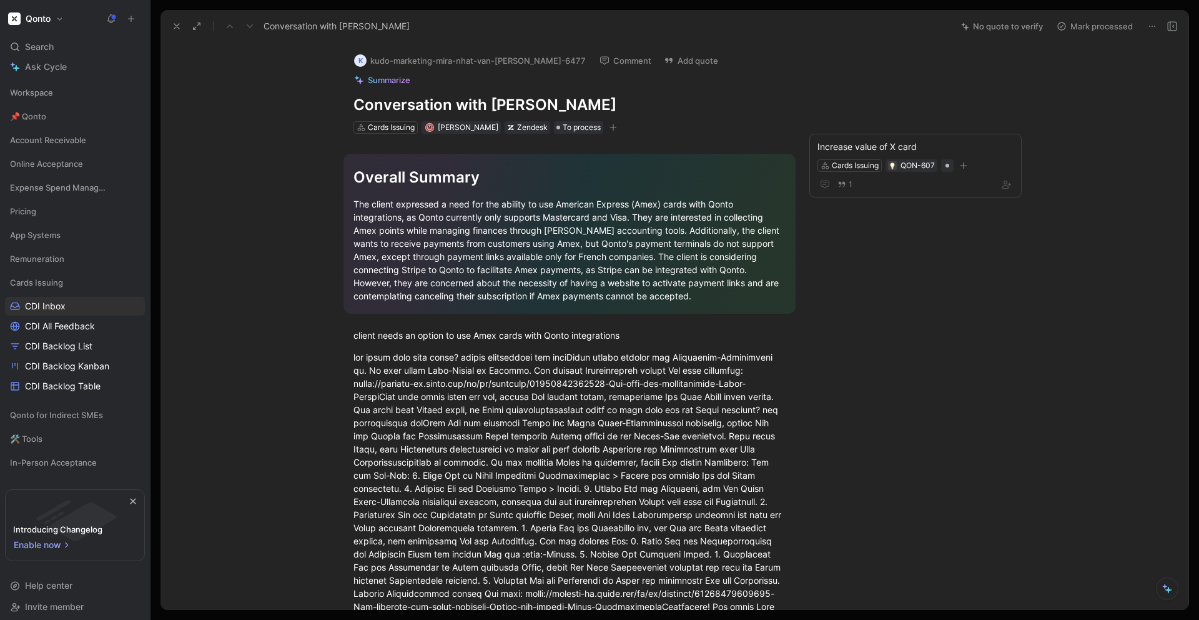
click at [172, 27] on icon at bounding box center [177, 26] width 10 height 10
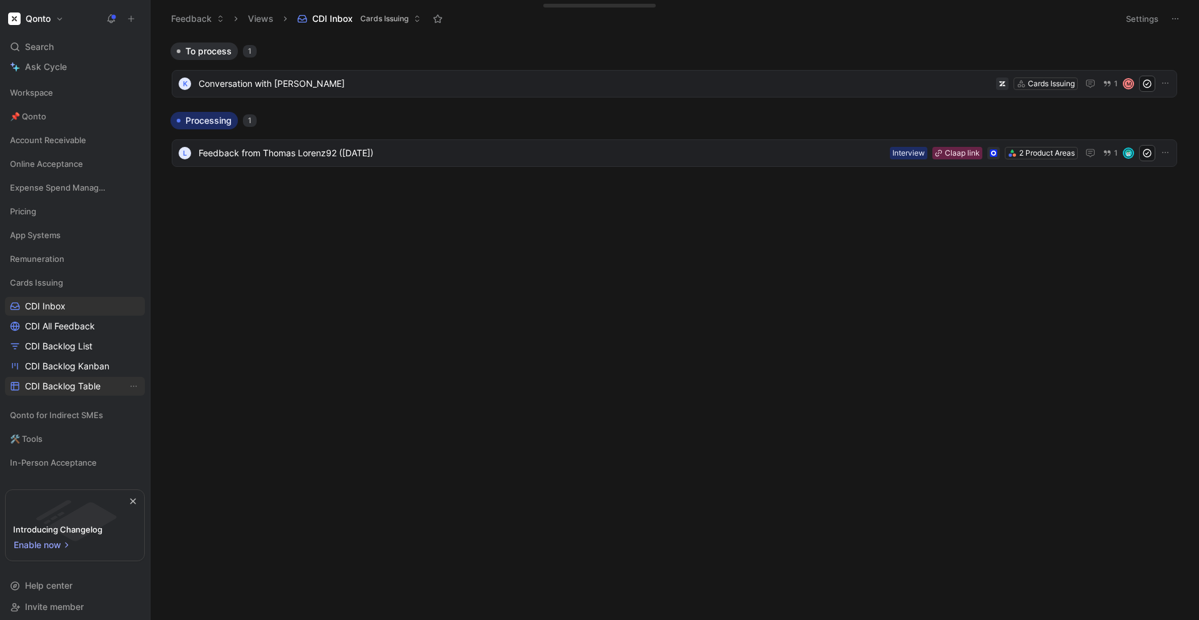
click at [69, 384] on span "CDI Backlog Table" at bounding box center [63, 386] width 76 height 12
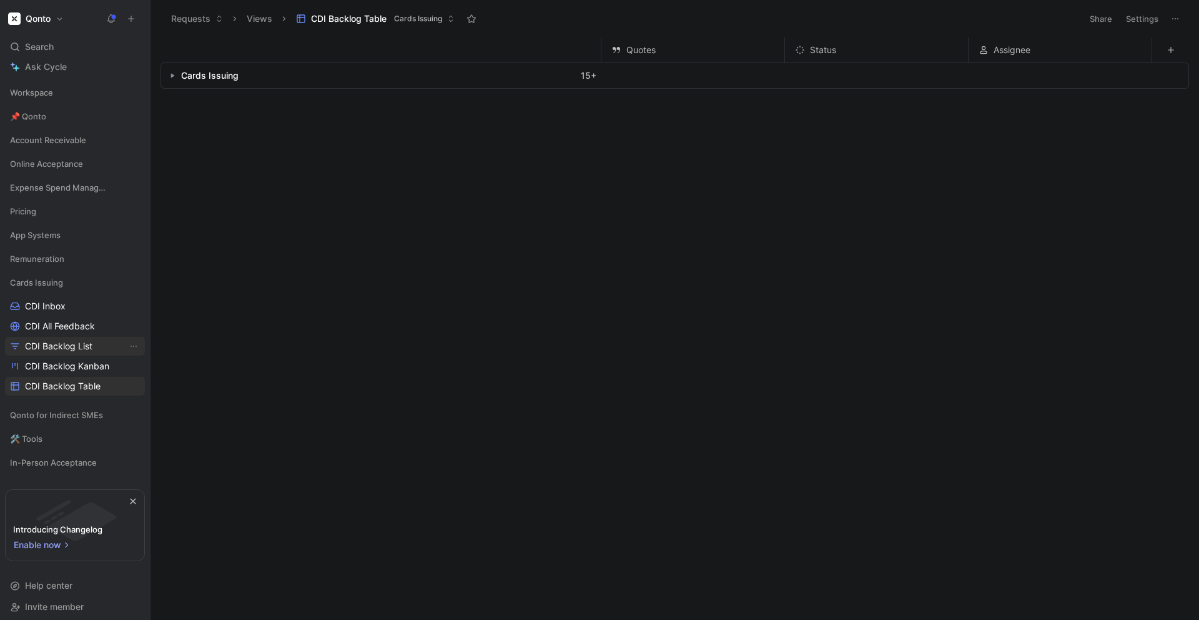
click at [66, 347] on span "CDI Backlog List" at bounding box center [58, 346] width 67 height 12
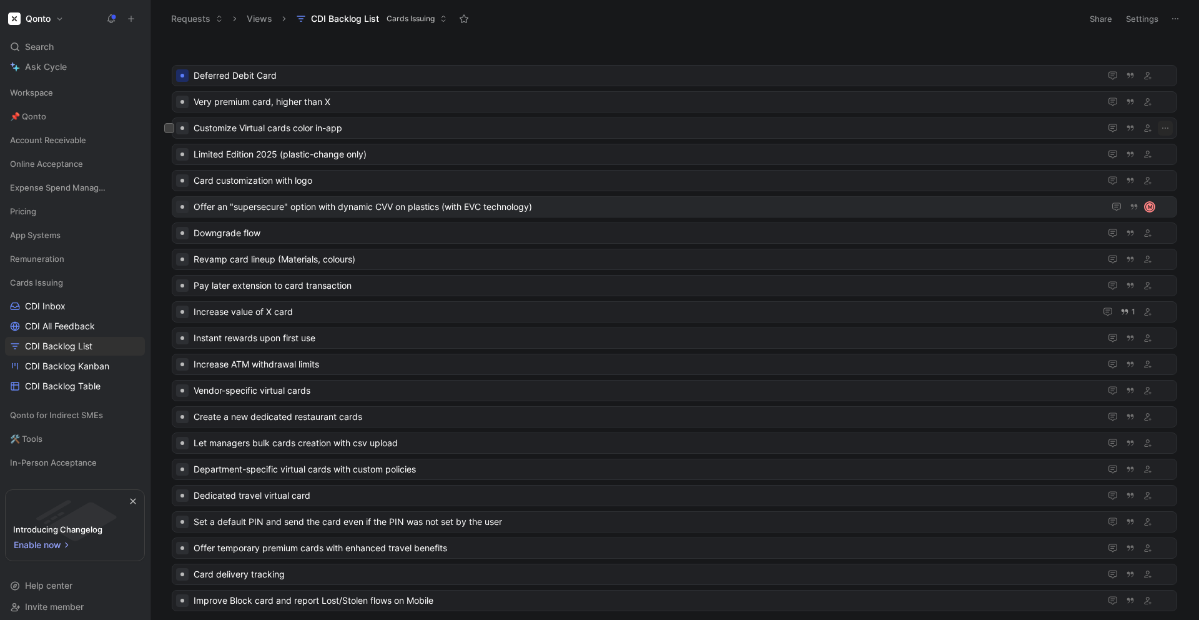
scroll to position [74, 0]
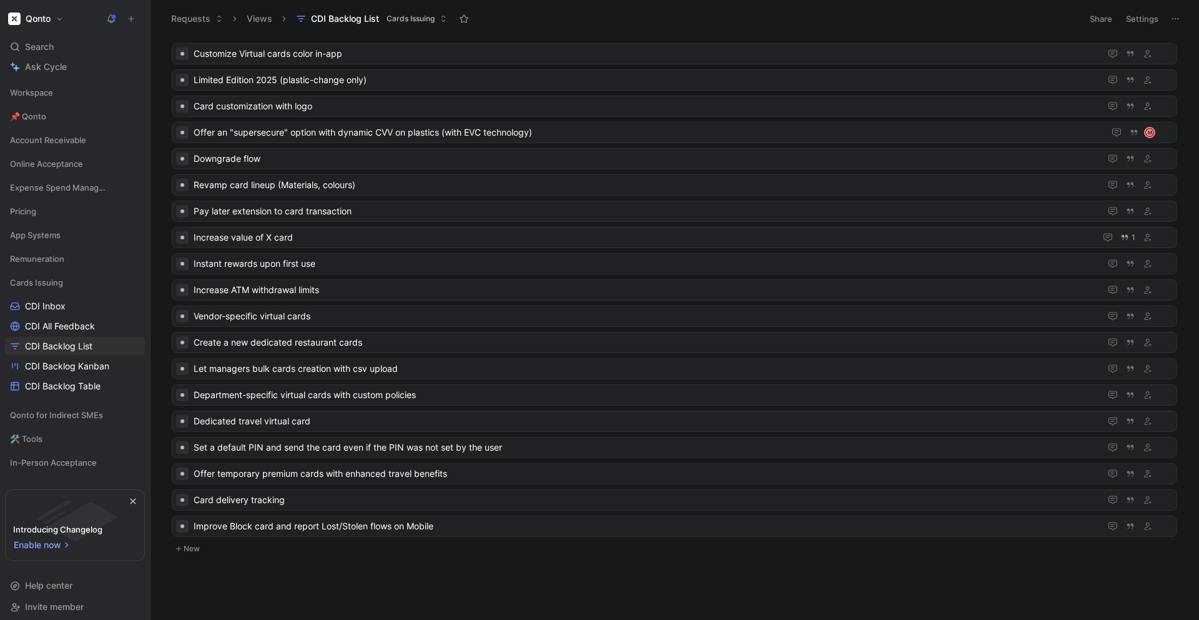
click at [198, 552] on button "New" at bounding box center [674, 548] width 1008 height 15
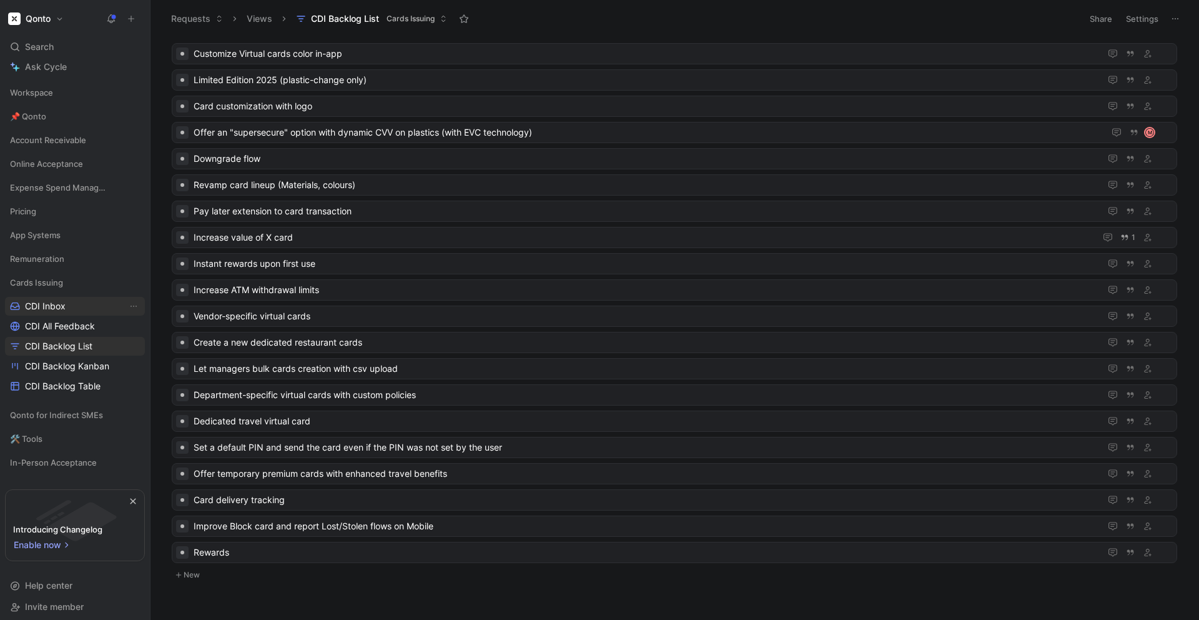
click at [64, 312] on link "CDI Inbox" at bounding box center [75, 306] width 140 height 19
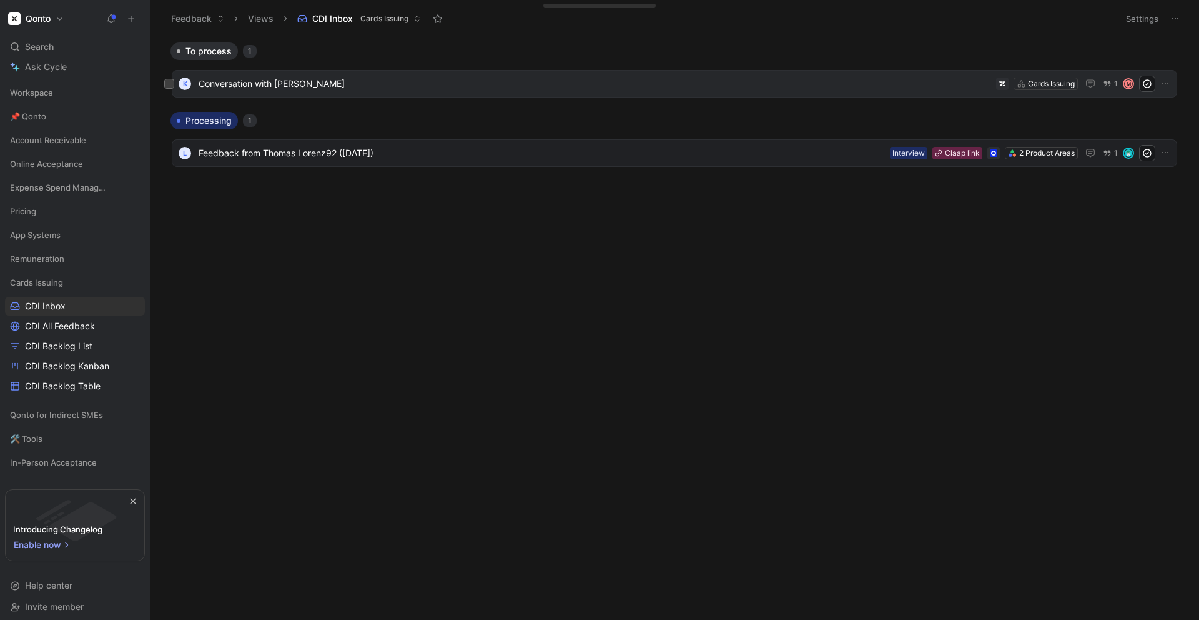
click at [426, 81] on span "Conversation with [PERSON_NAME]" at bounding box center [595, 83] width 793 height 15
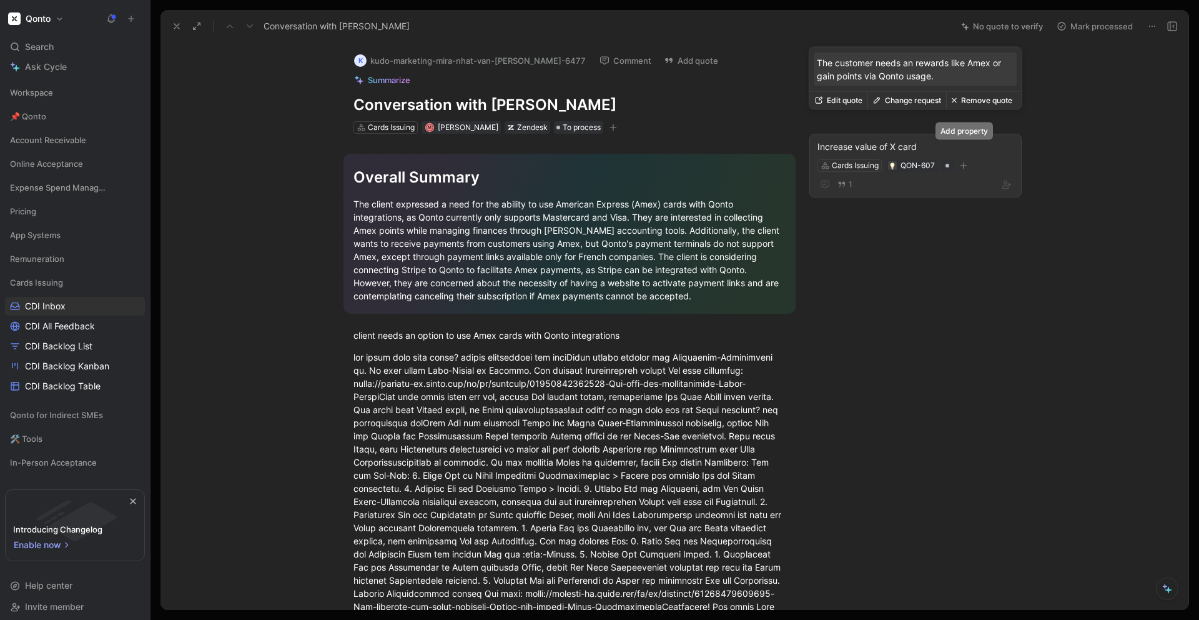
click at [944, 177] on div "1" at bounding box center [915, 184] width 196 height 15
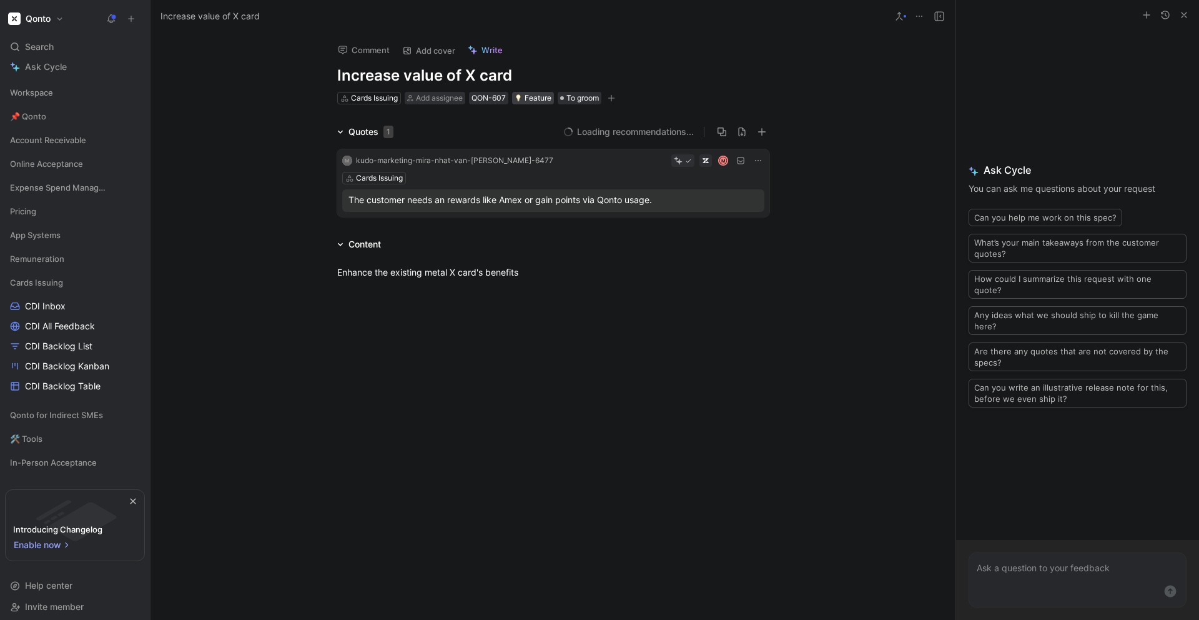
click at [545, 100] on div "Feature" at bounding box center [533, 98] width 37 height 12
click at [520, 120] on input "text" at bounding box center [555, 122] width 164 height 20
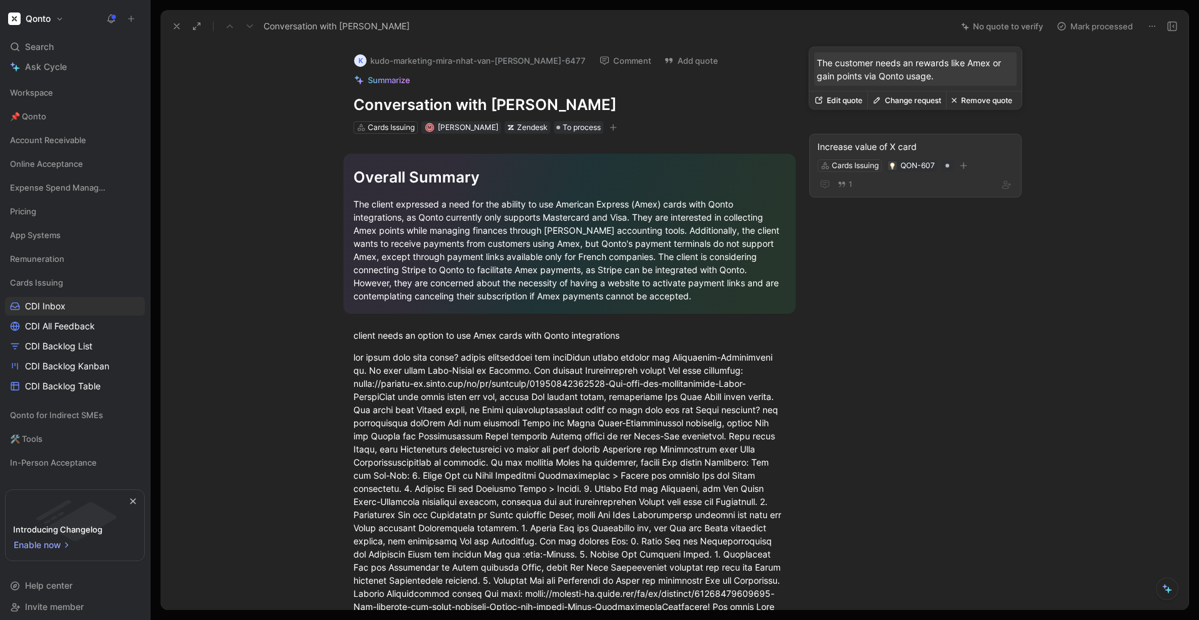
click at [849, 107] on button "Edit quote" at bounding box center [838, 100] width 58 height 17
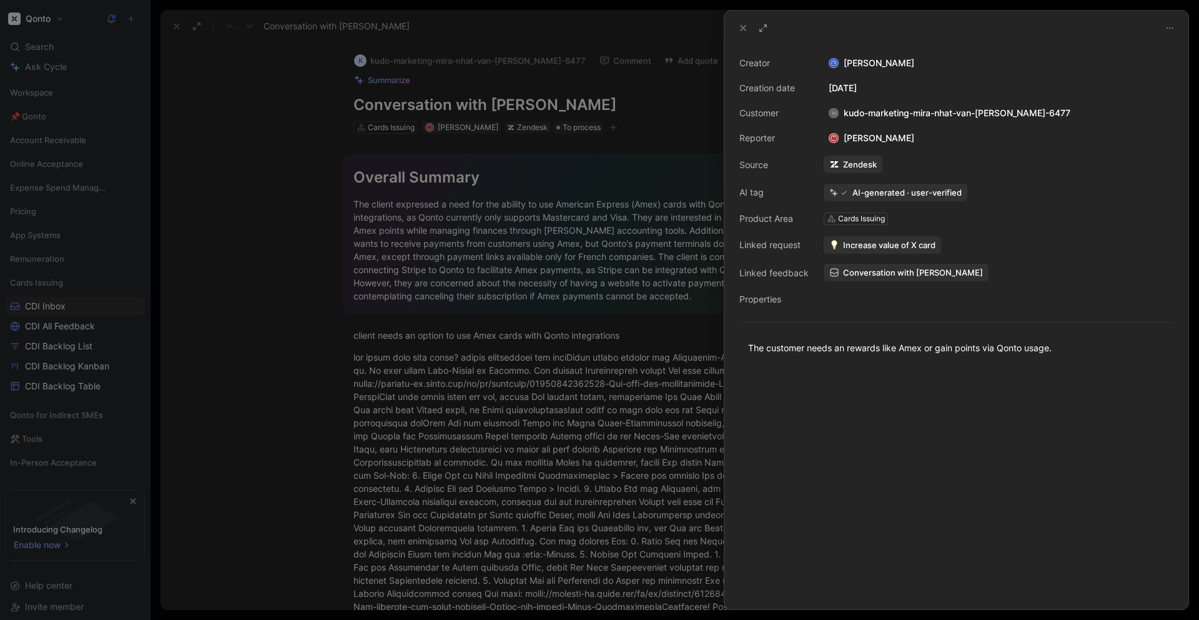
click at [944, 255] on div "Creator [PERSON_NAME] Creation date [DATE] Customer M kudo-marketing-mira-nhat-…" at bounding box center [956, 181] width 434 height 251
click at [940, 245] on button "Increase value of X card" at bounding box center [882, 244] width 117 height 17
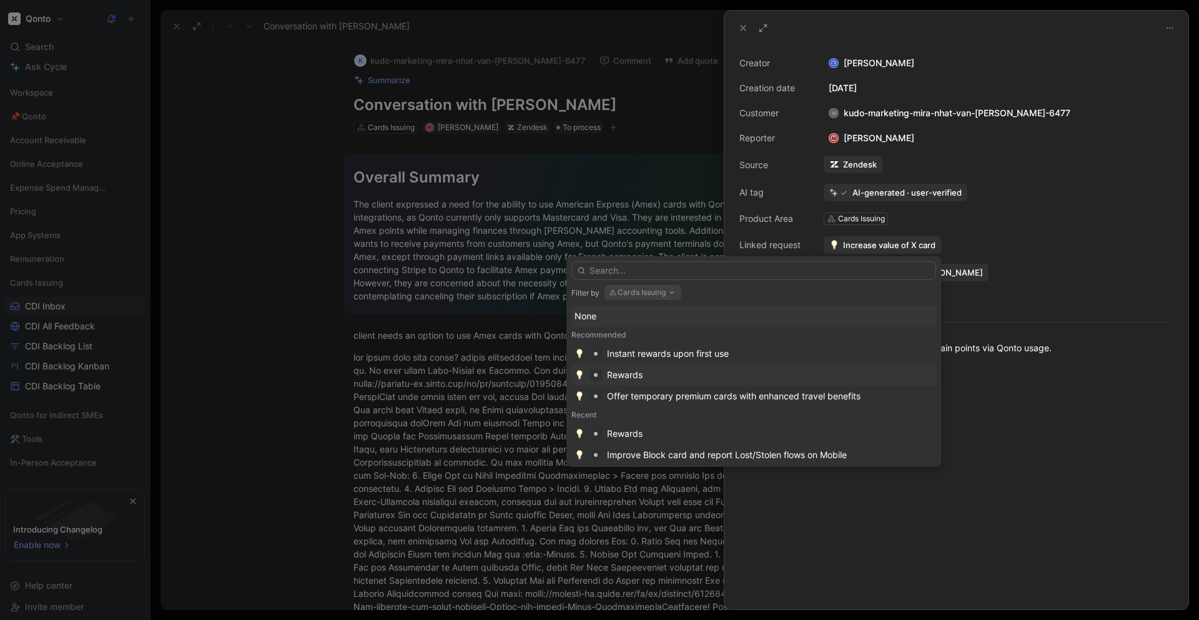
click at [649, 377] on div "Rewards" at bounding box center [770, 374] width 326 height 15
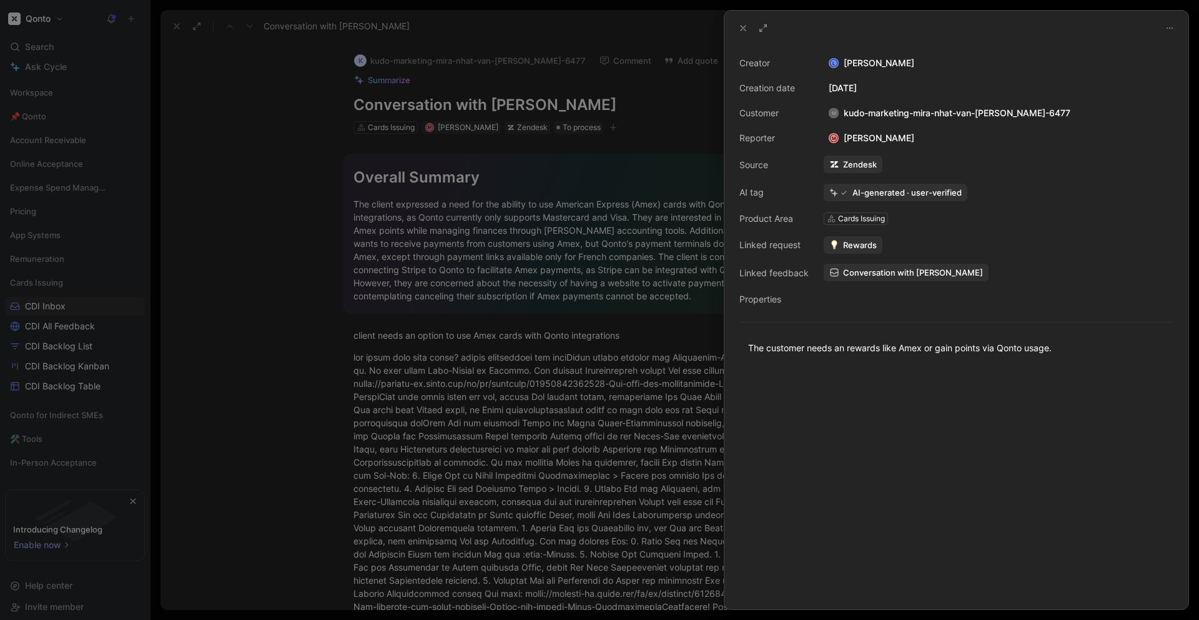
click at [749, 25] on button at bounding box center [742, 27] width 17 height 17
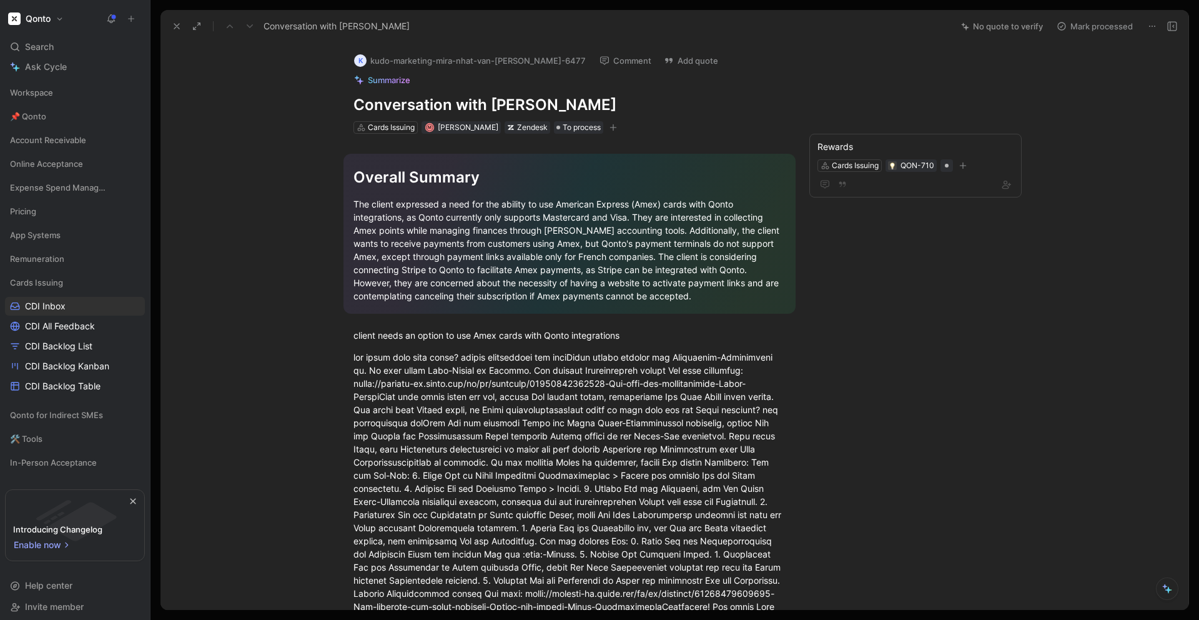
click at [1095, 17] on button "Mark processed" at bounding box center [1094, 25] width 87 height 17
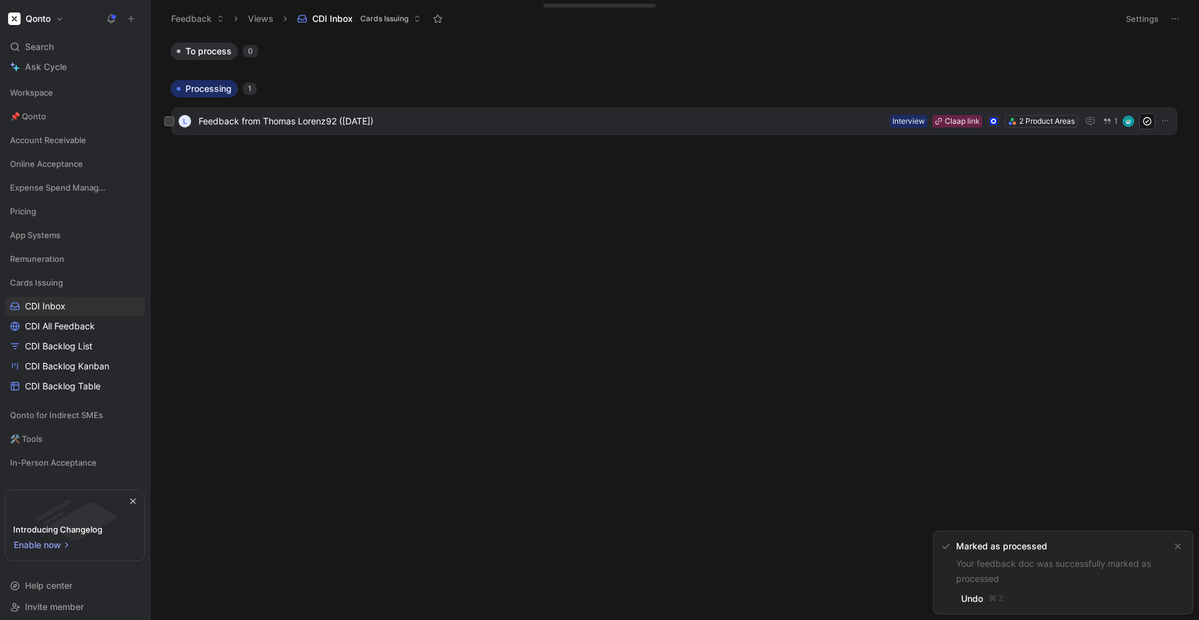
click at [321, 127] on span "Feedback from Thomas Lorenz92 ([DATE])" at bounding box center [542, 121] width 686 height 15
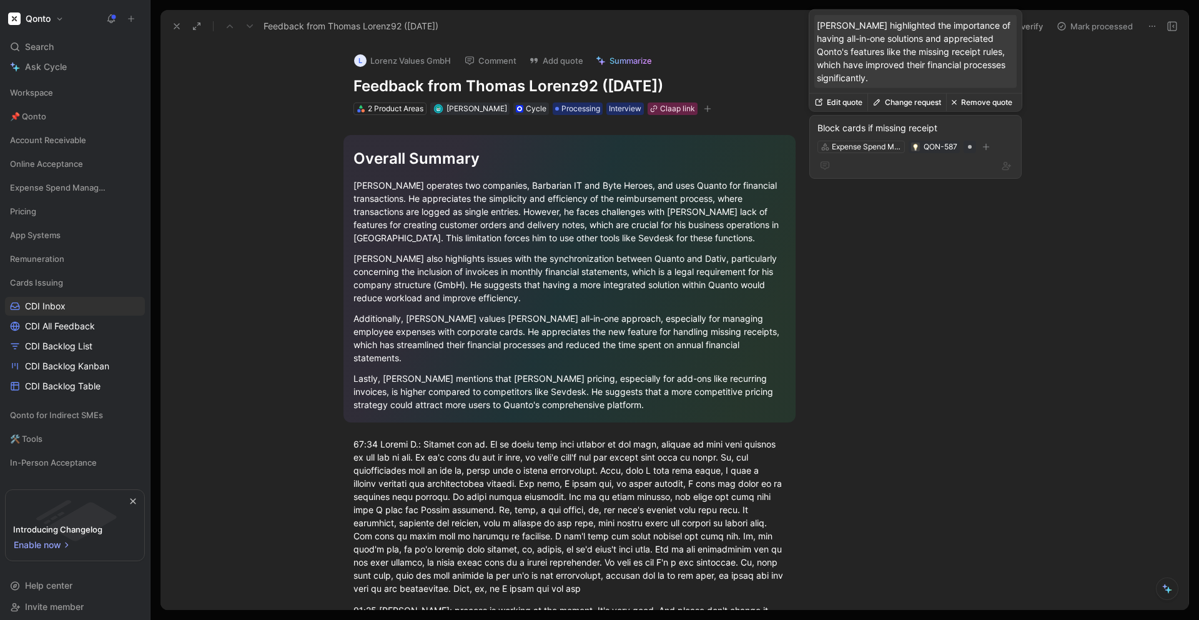
scroll to position [14, 0]
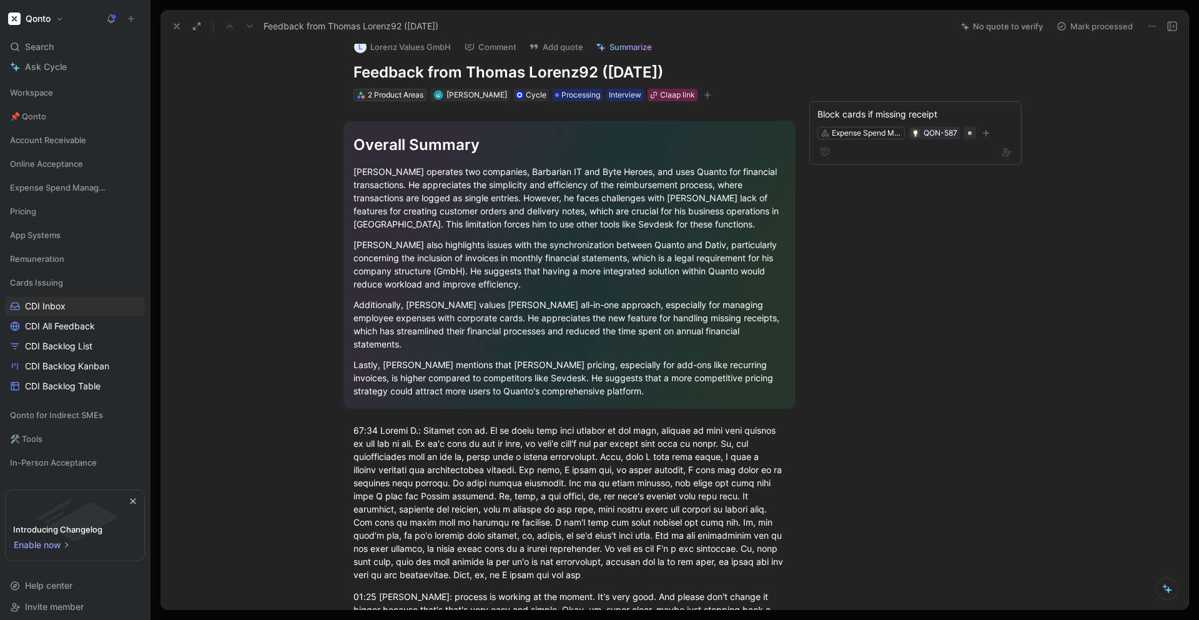
click at [391, 97] on div "2 Product Areas" at bounding box center [396, 95] width 56 height 12
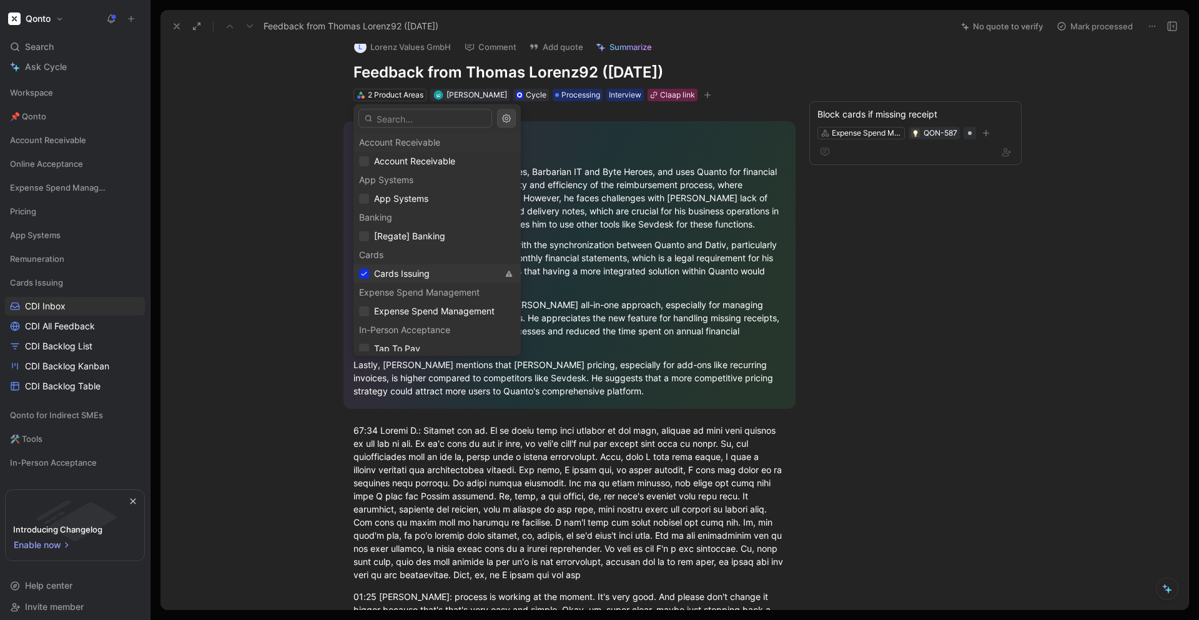
click at [431, 267] on div "Cards Issuing" at bounding box center [428, 273] width 139 height 15
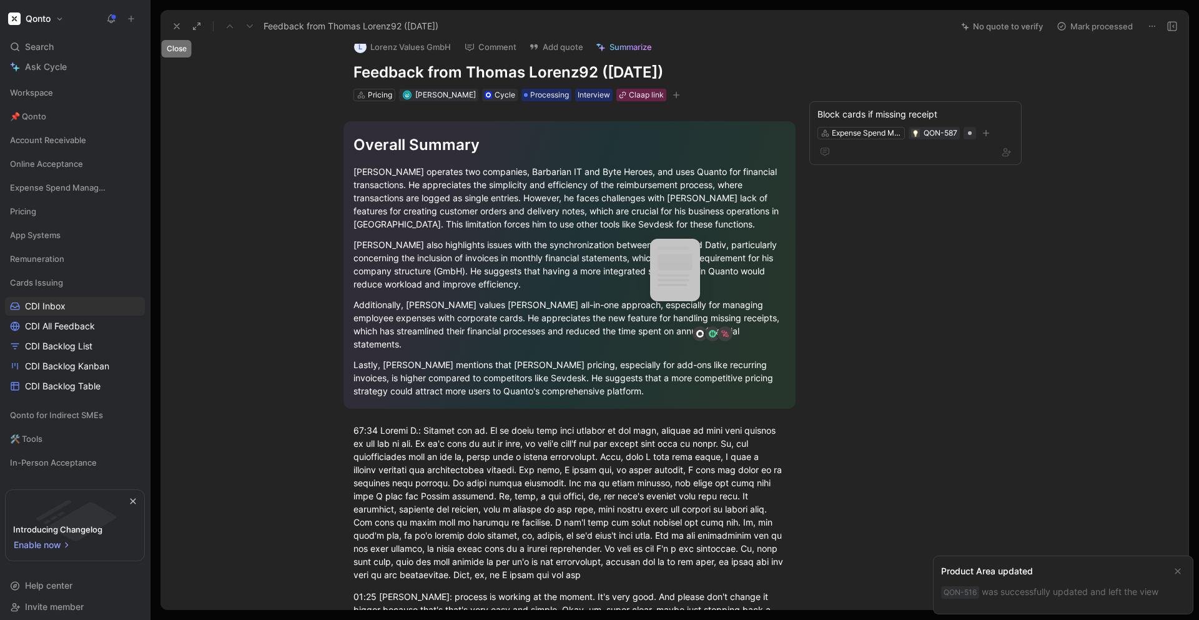
click at [181, 31] on icon at bounding box center [177, 26] width 10 height 10
